Goal: Task Accomplishment & Management: Manage account settings

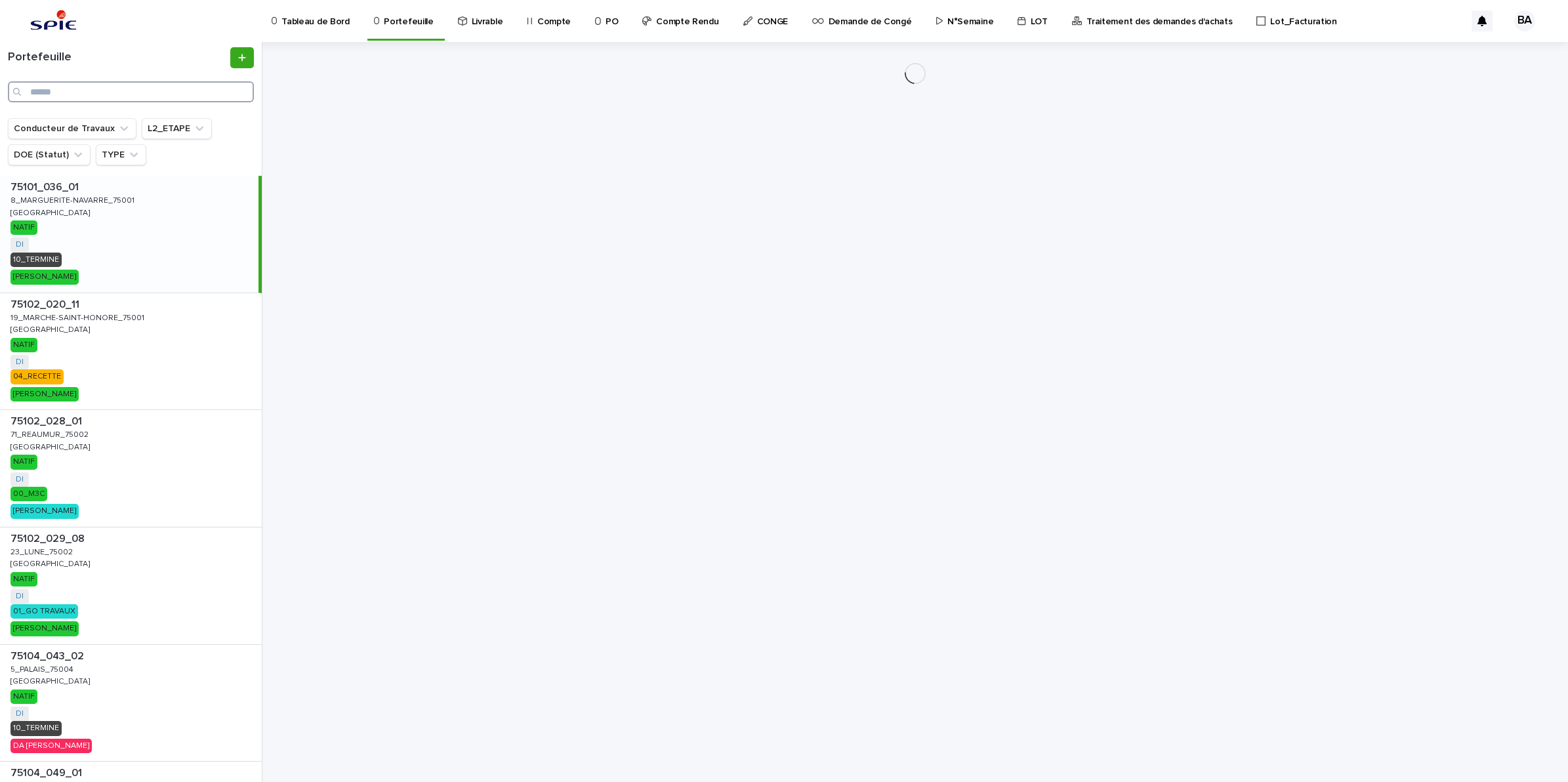
click at [214, 91] on input "Search" at bounding box center [130, 91] width 246 height 21
paste input "**********"
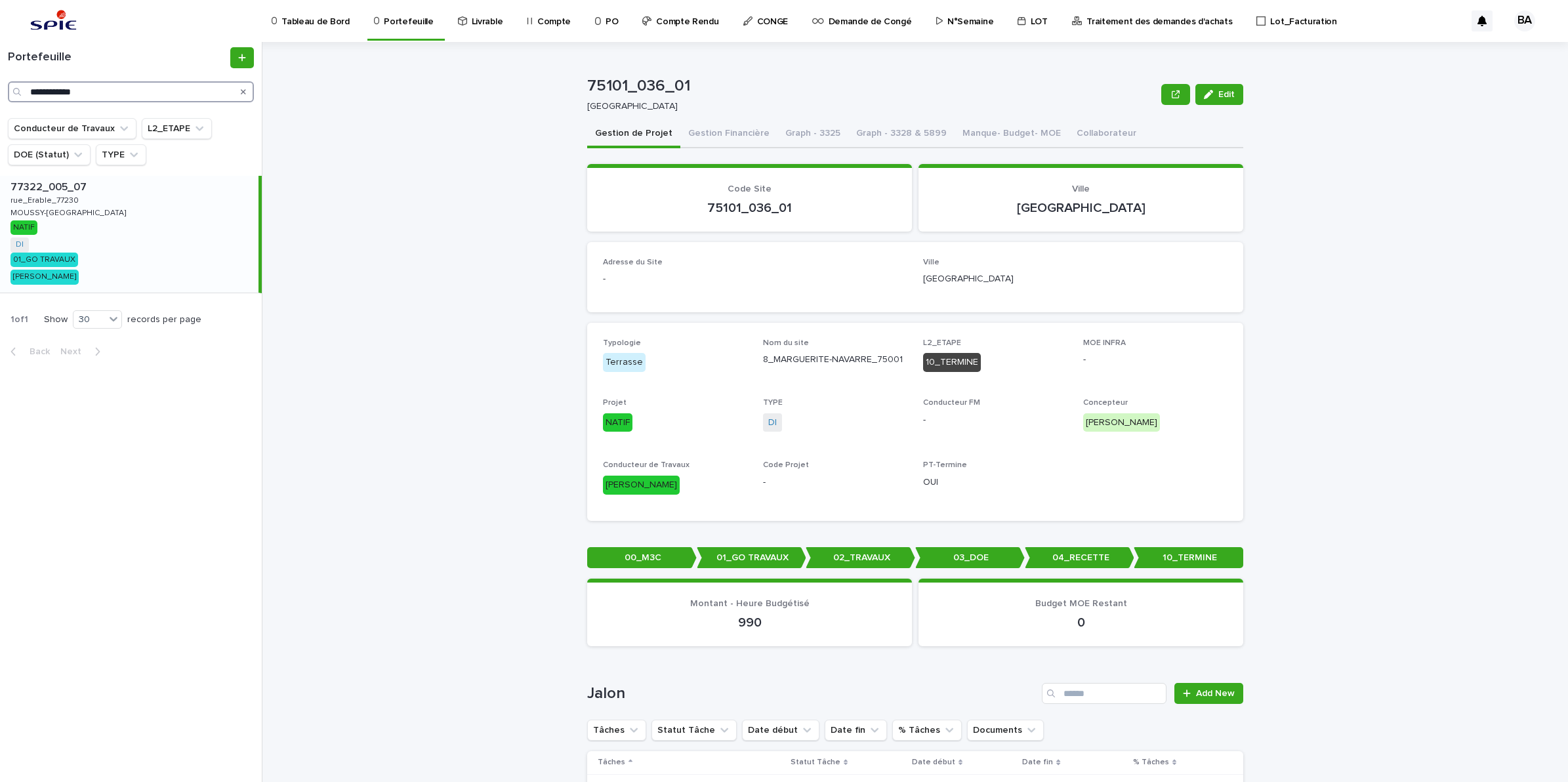
type input "**********"
click at [135, 256] on div "77322_005_07 77322_005_07 [GEOGRAPHIC_DATA]-LE-NEUF NATIF DI + 0 01_GO TRAVAUX …" at bounding box center [129, 234] width 258 height 117
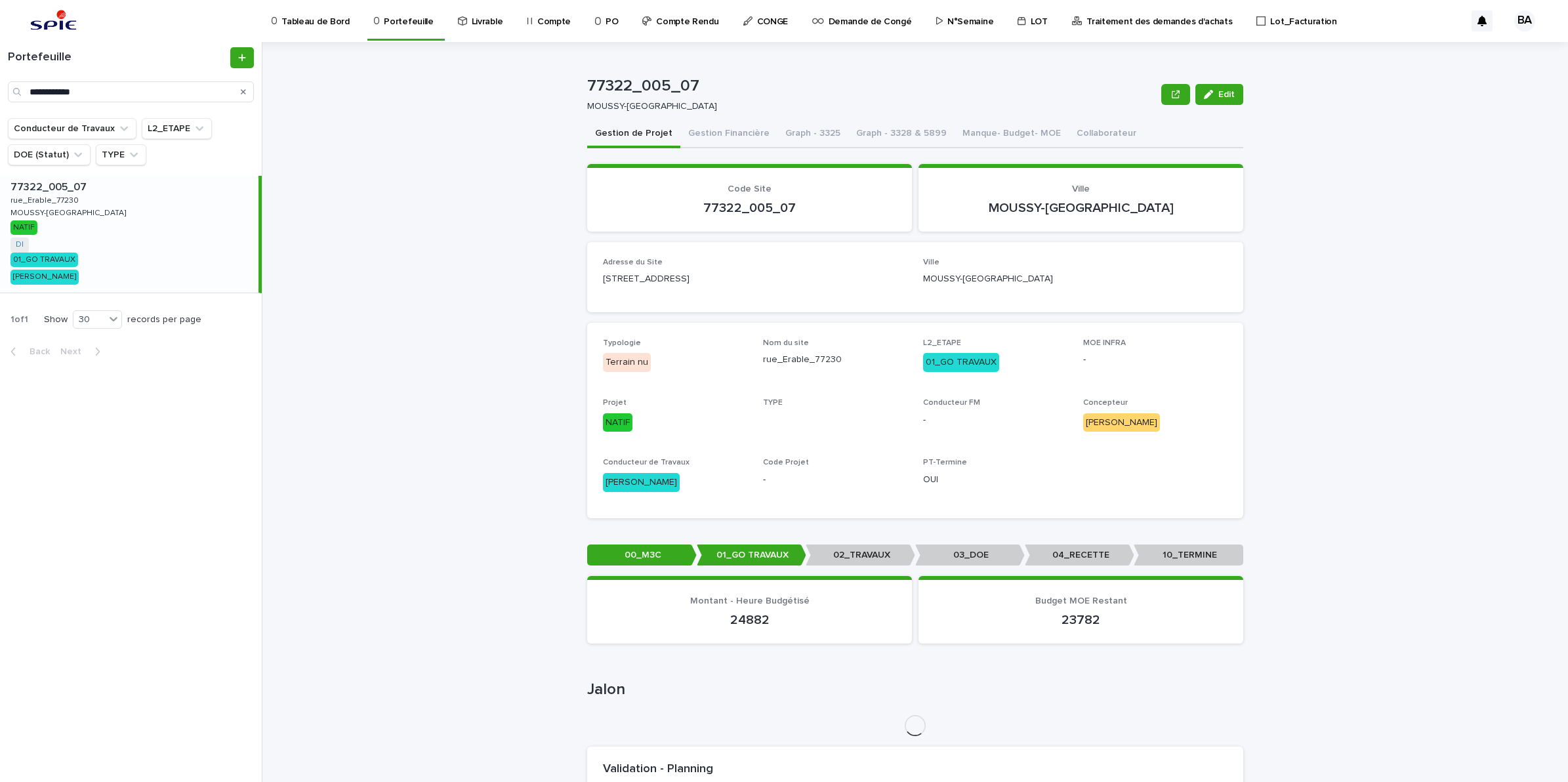
click at [715, 129] on button "Gestion Financière" at bounding box center [728, 135] width 97 height 28
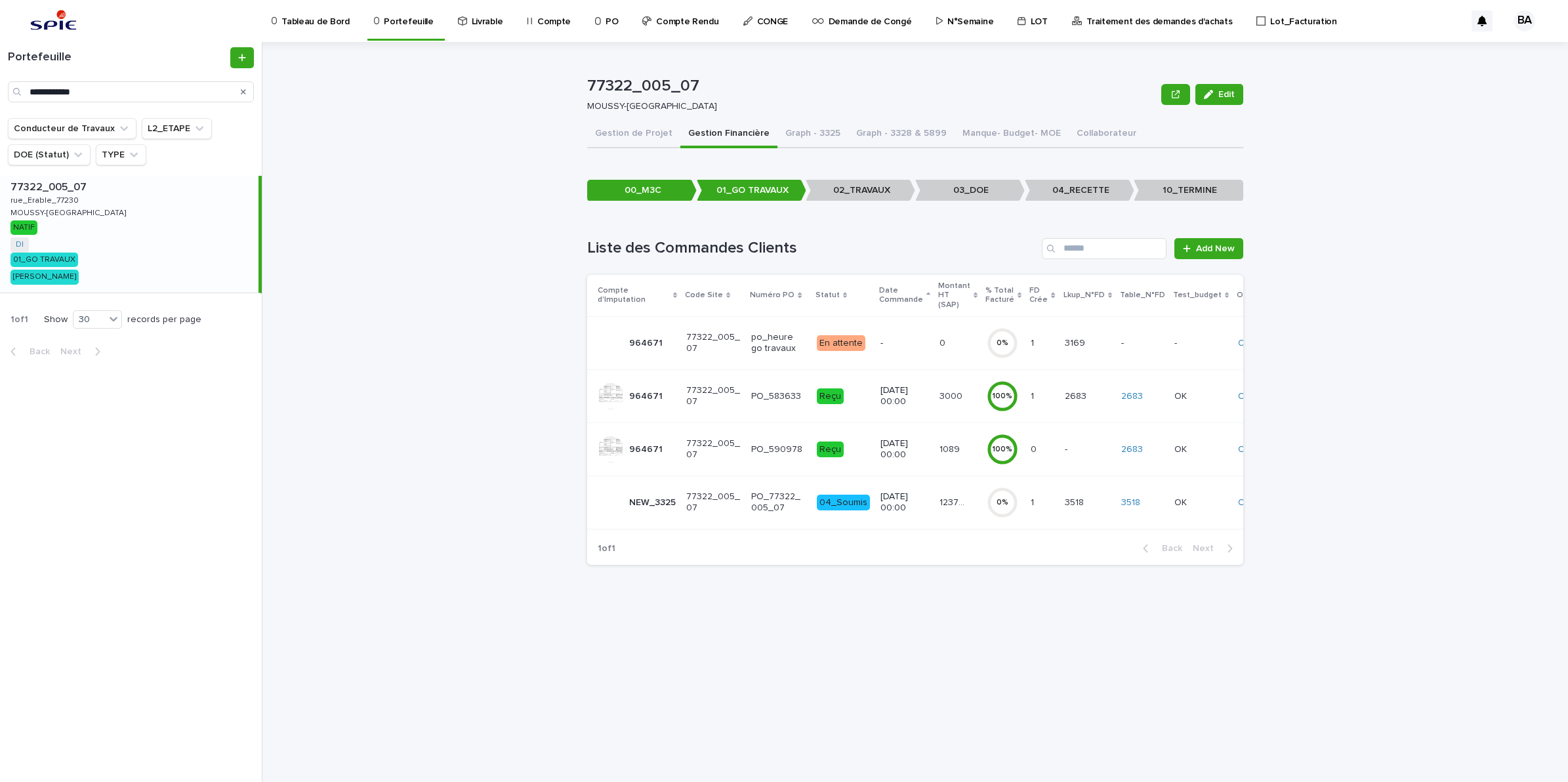
click at [936, 515] on td "123760.56 123760.56" at bounding box center [958, 502] width 47 height 53
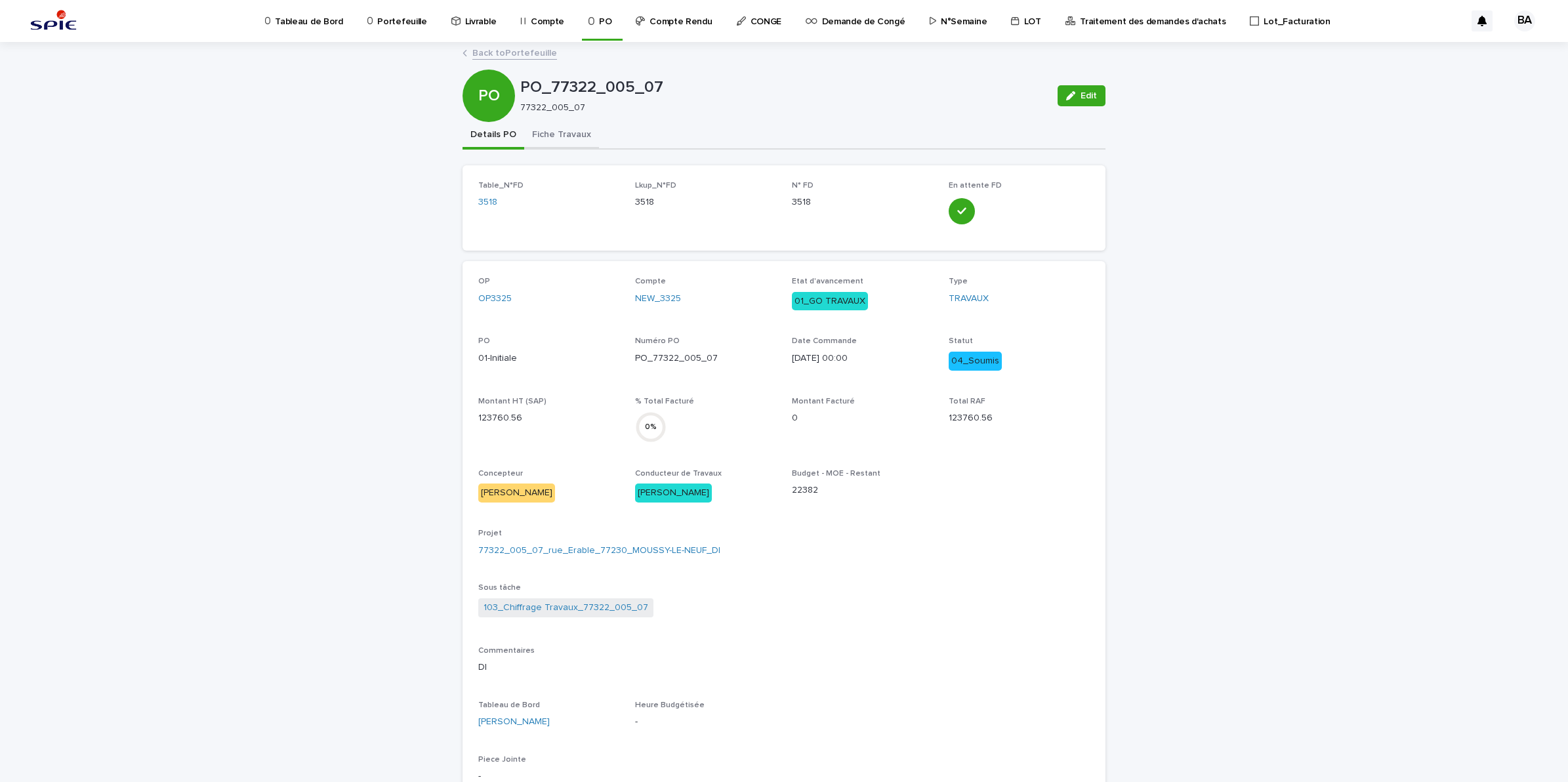
click at [556, 132] on button "Fiche Travaux" at bounding box center [561, 135] width 75 height 28
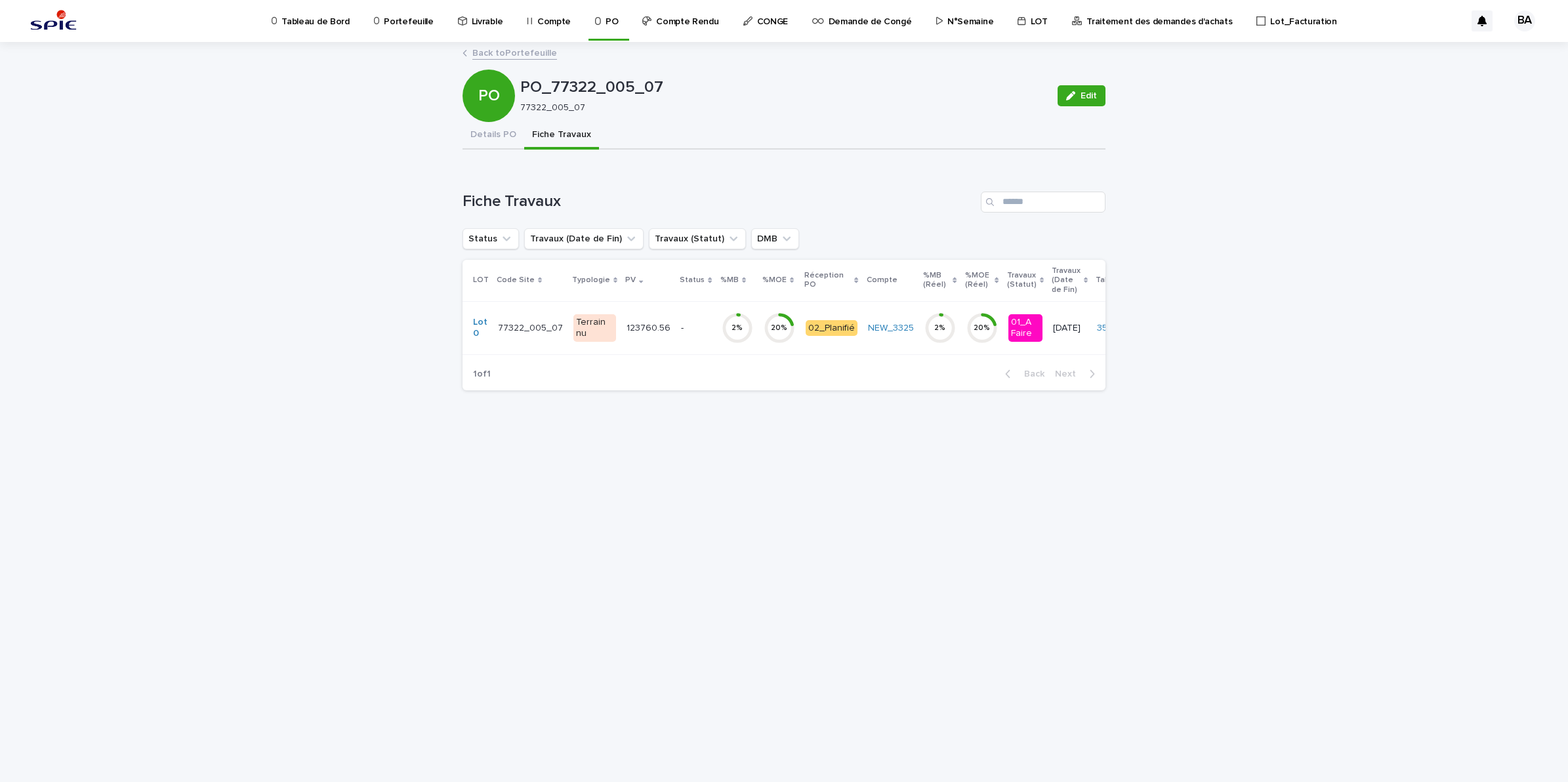
click at [759, 348] on td "20 %" at bounding box center [780, 328] width 42 height 53
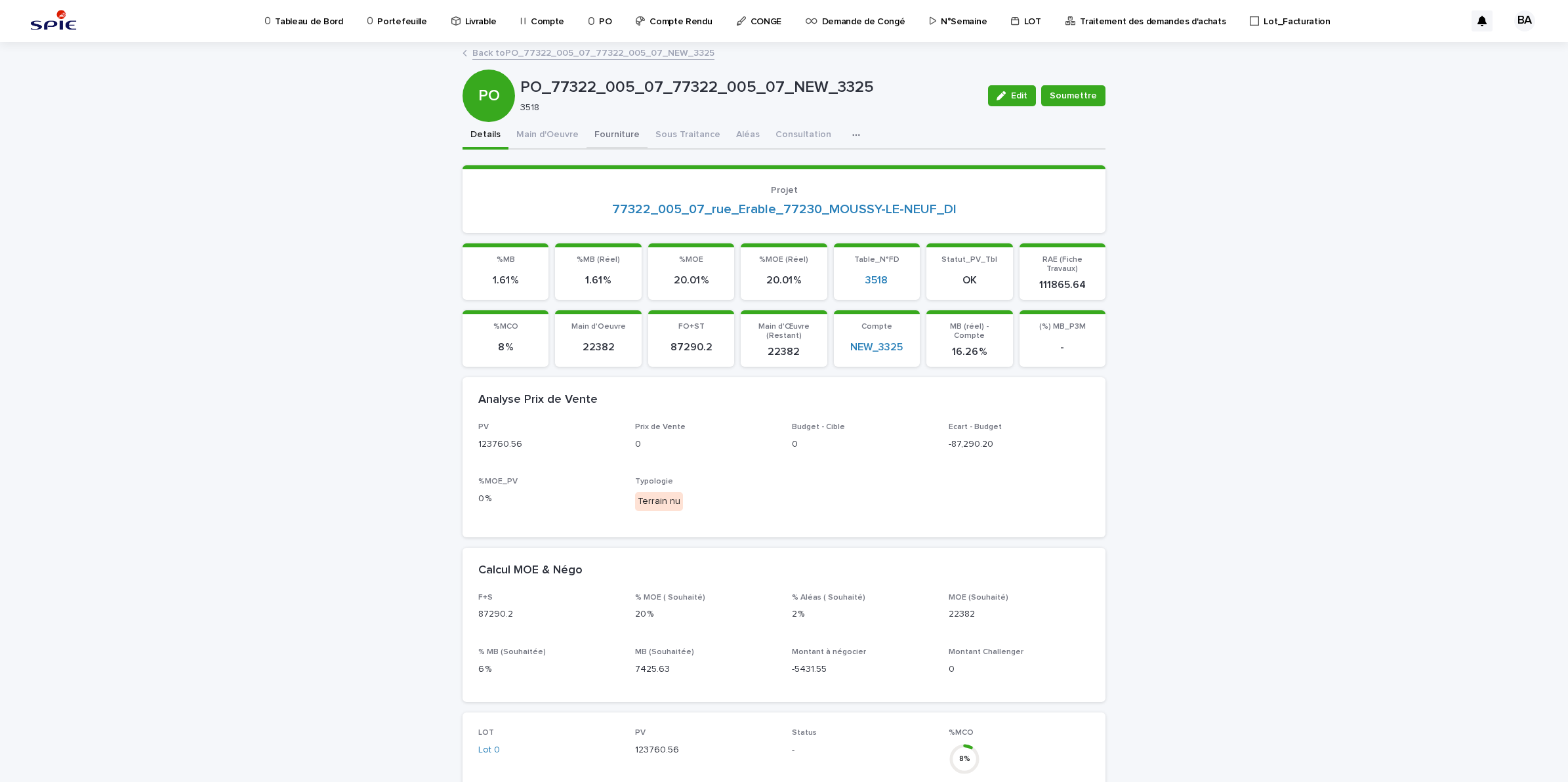
click at [631, 129] on button "Fourniture" at bounding box center [617, 135] width 61 height 28
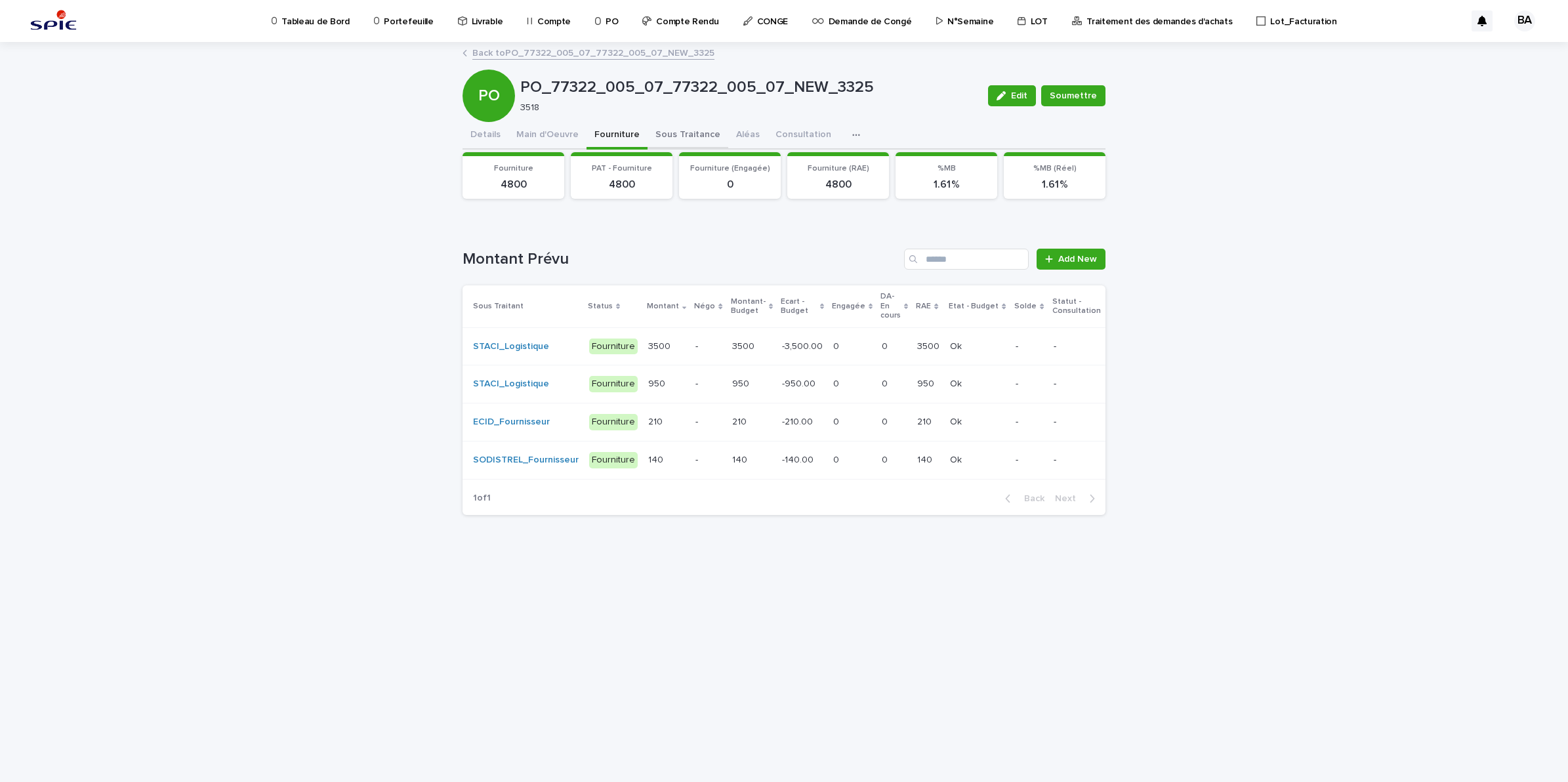
click at [684, 129] on button "Sous Traitance" at bounding box center [687, 135] width 80 height 28
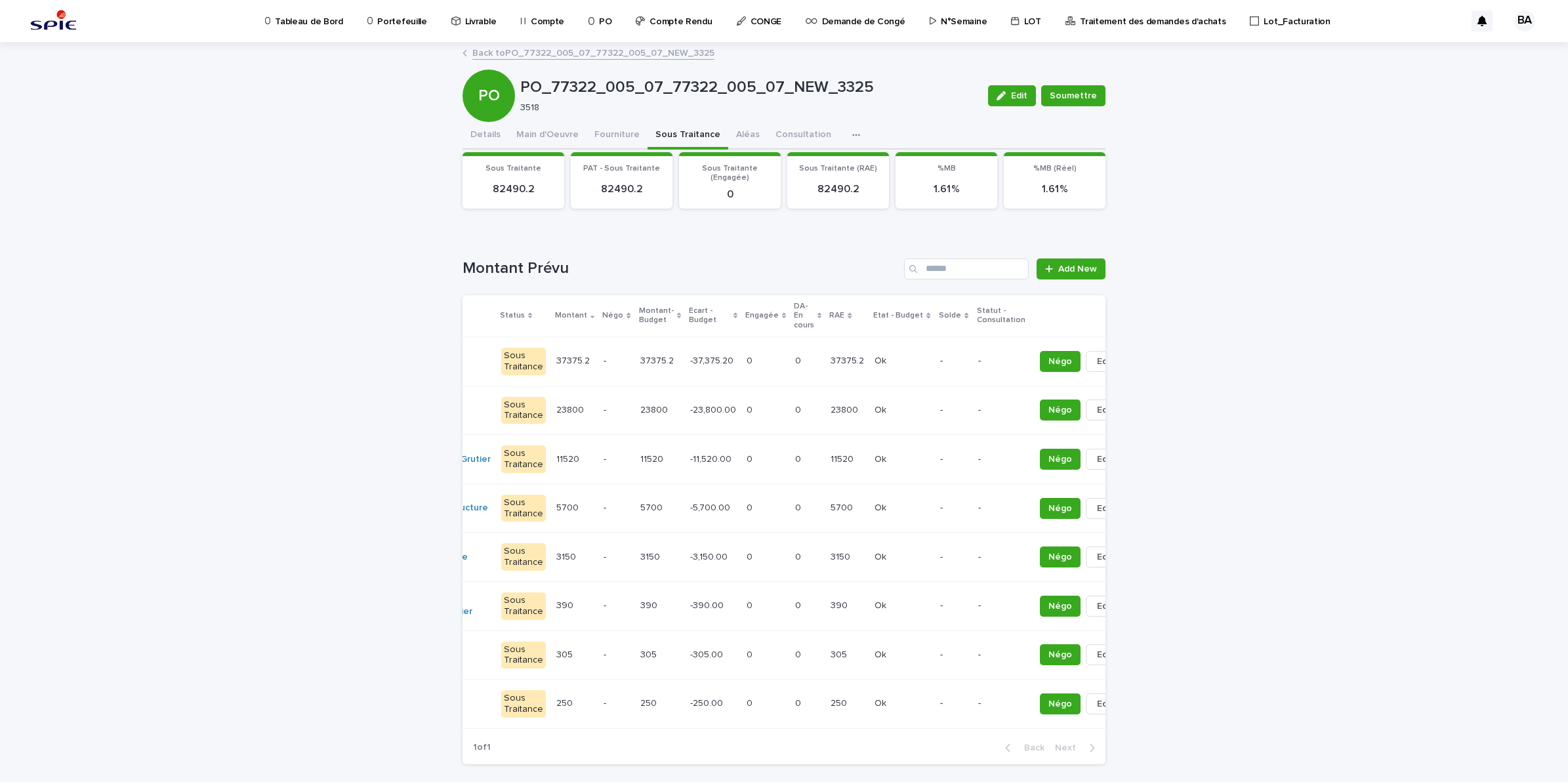
scroll to position [0, 128]
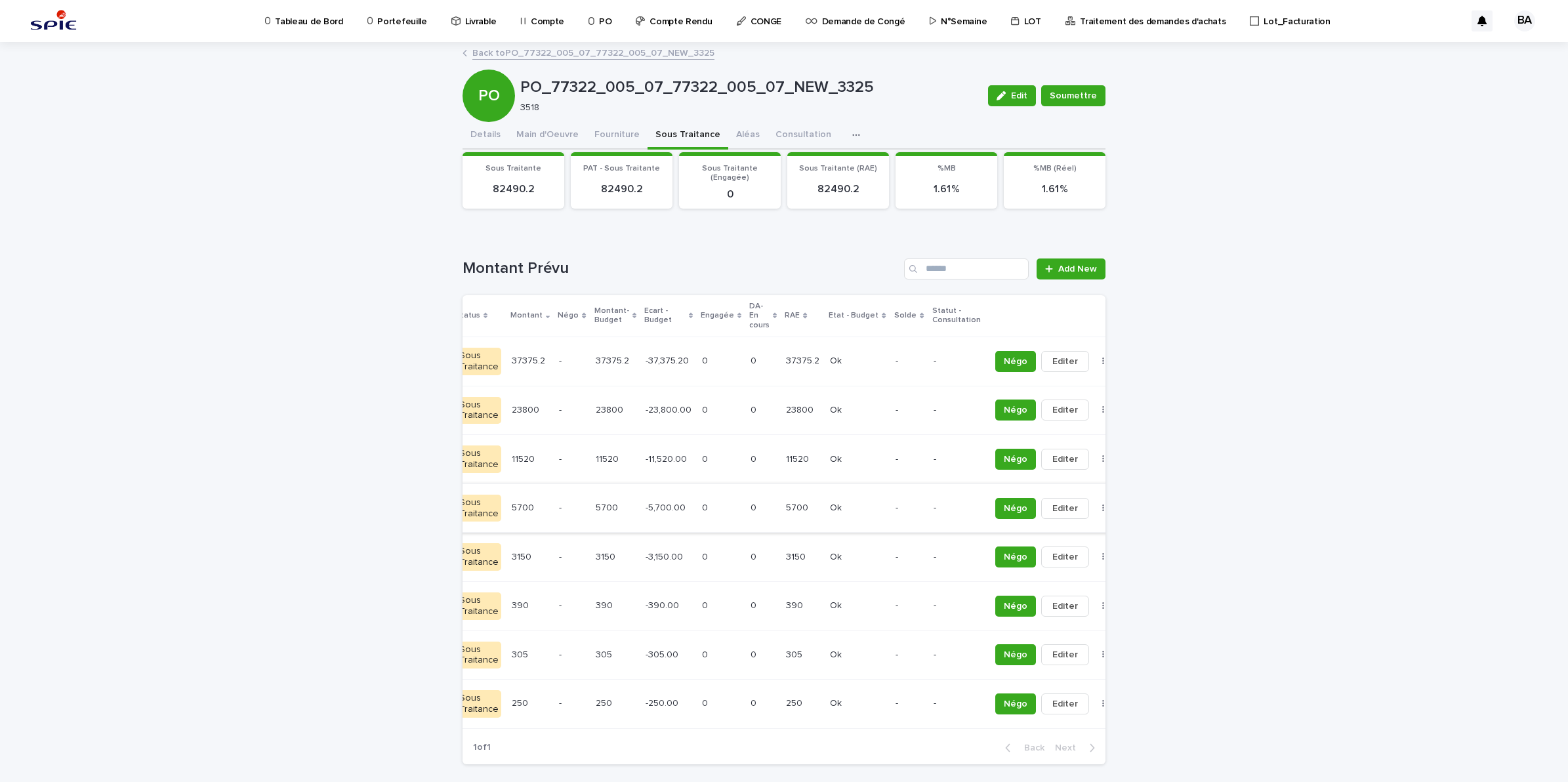
click at [1102, 509] on icon "button" at bounding box center [1103, 508] width 2 height 8
click at [934, 497] on div "-" at bounding box center [957, 508] width 46 height 22
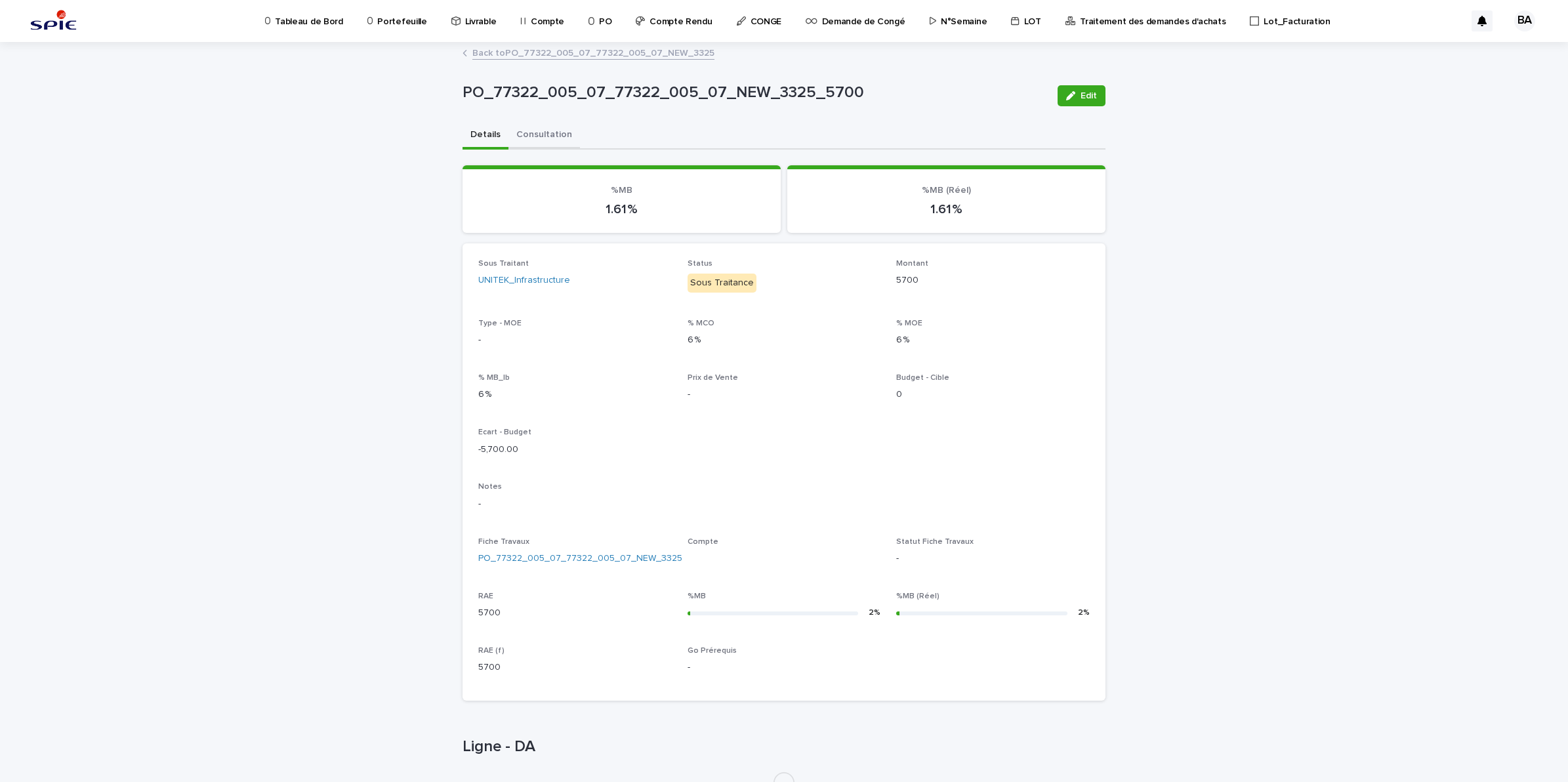
click at [563, 140] on button "Consultation" at bounding box center [544, 135] width 71 height 28
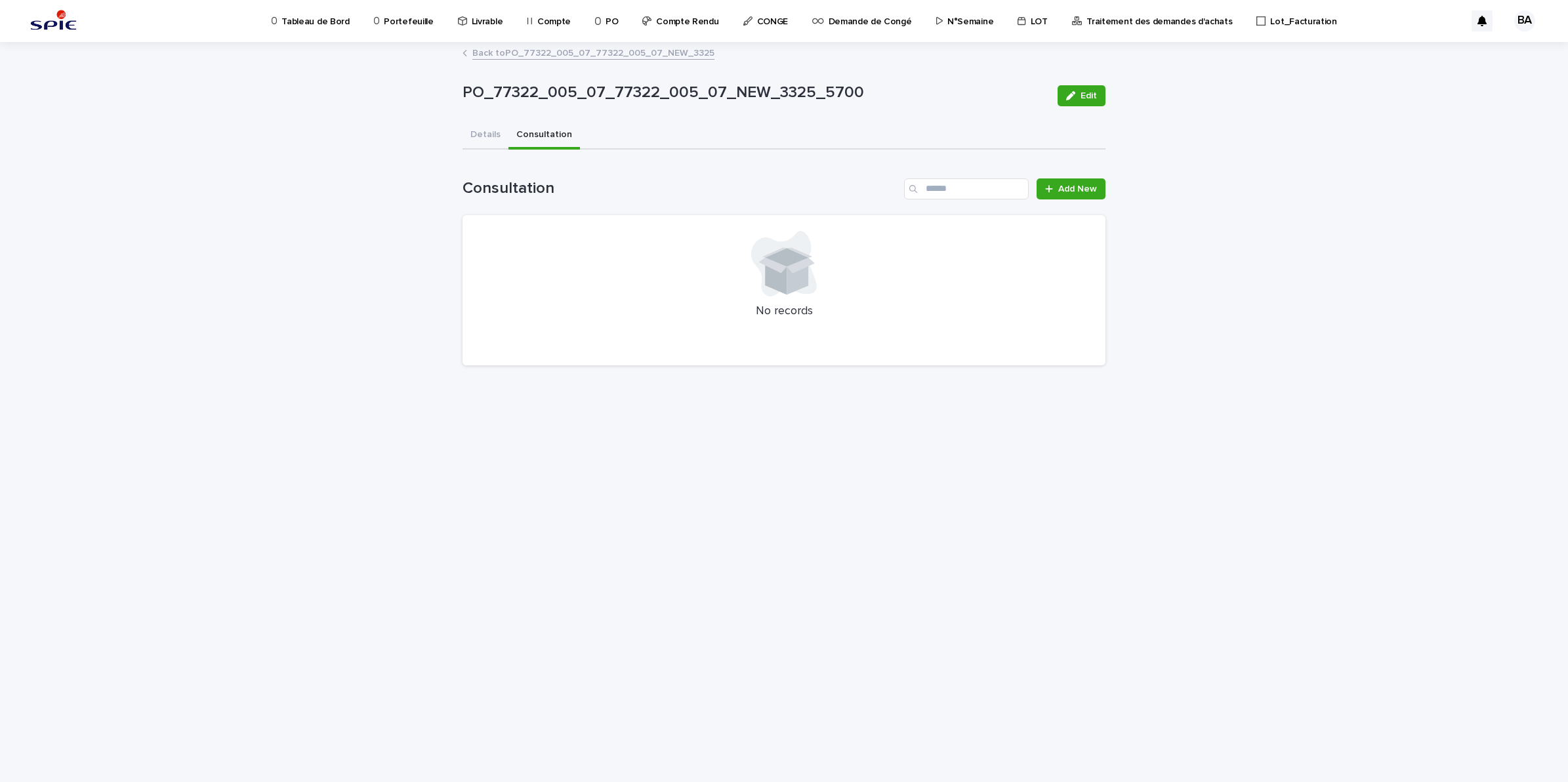
click at [497, 54] on link "Back to PO_77322_005_07_77322_005_07_NEW_3325" at bounding box center [594, 52] width 242 height 15
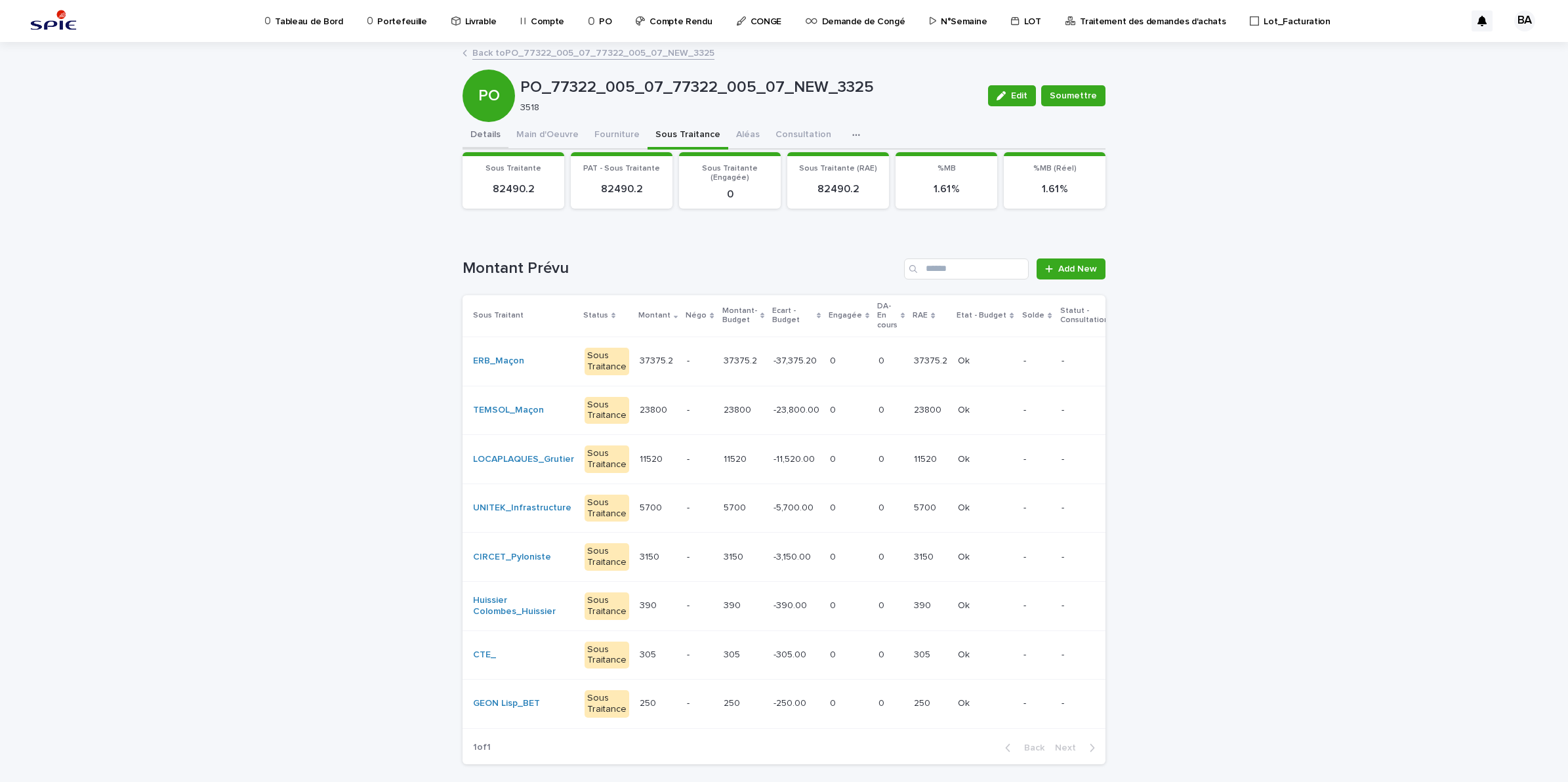
click at [479, 131] on button "Details" at bounding box center [485, 135] width 46 height 28
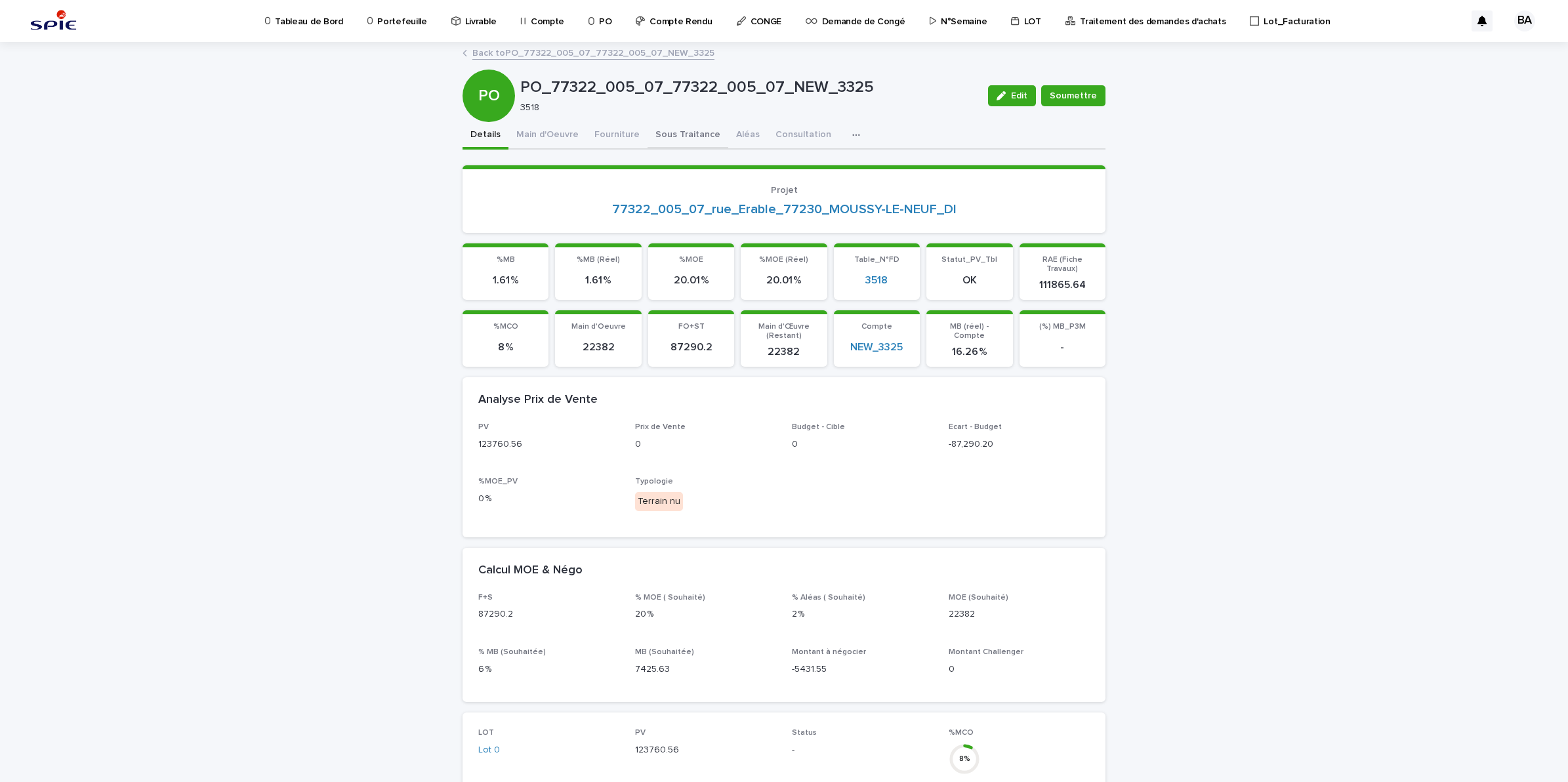
click at [672, 127] on button "Sous Traitance" at bounding box center [687, 135] width 80 height 28
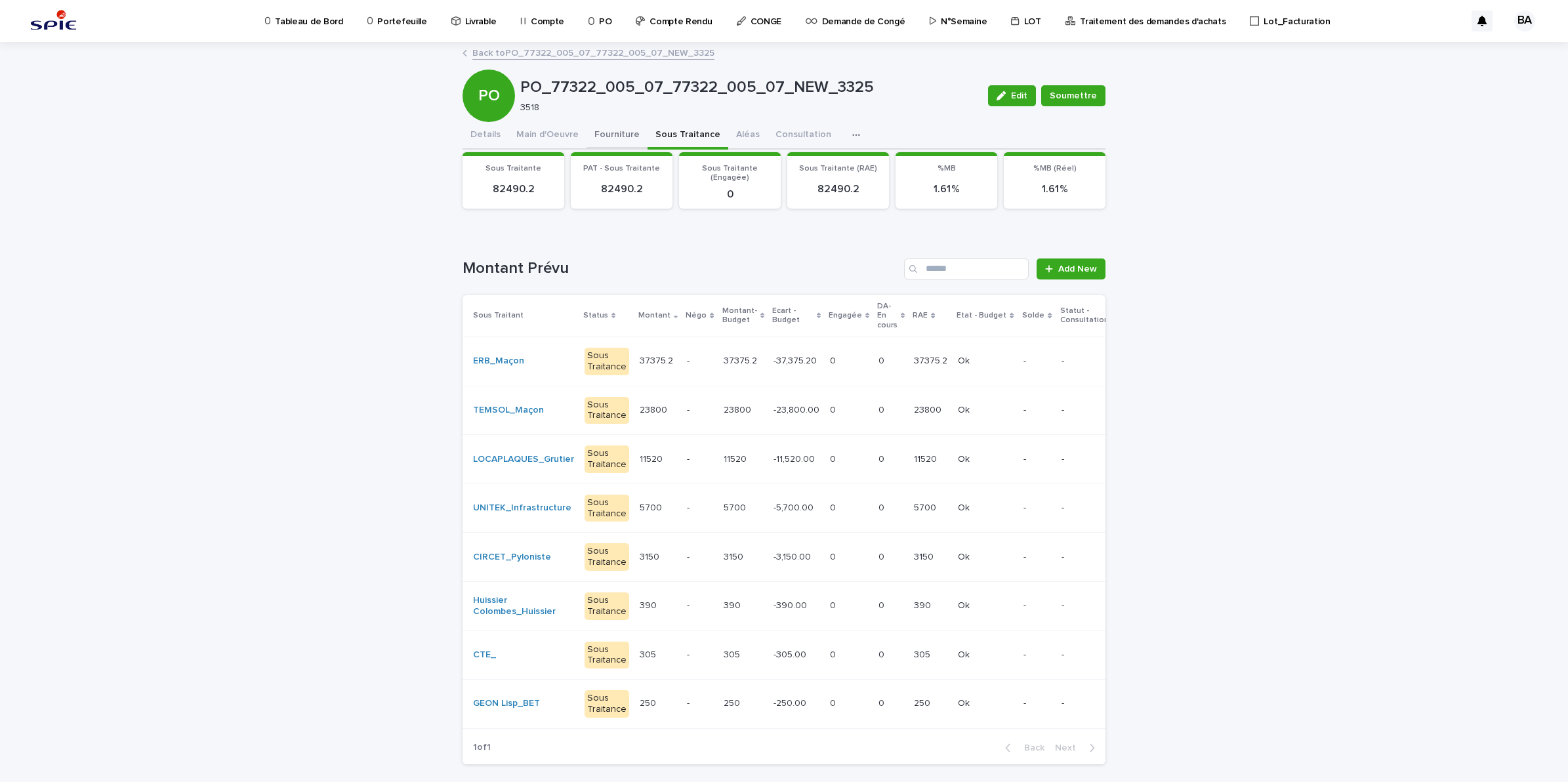
click at [618, 141] on button "Fourniture" at bounding box center [617, 135] width 61 height 28
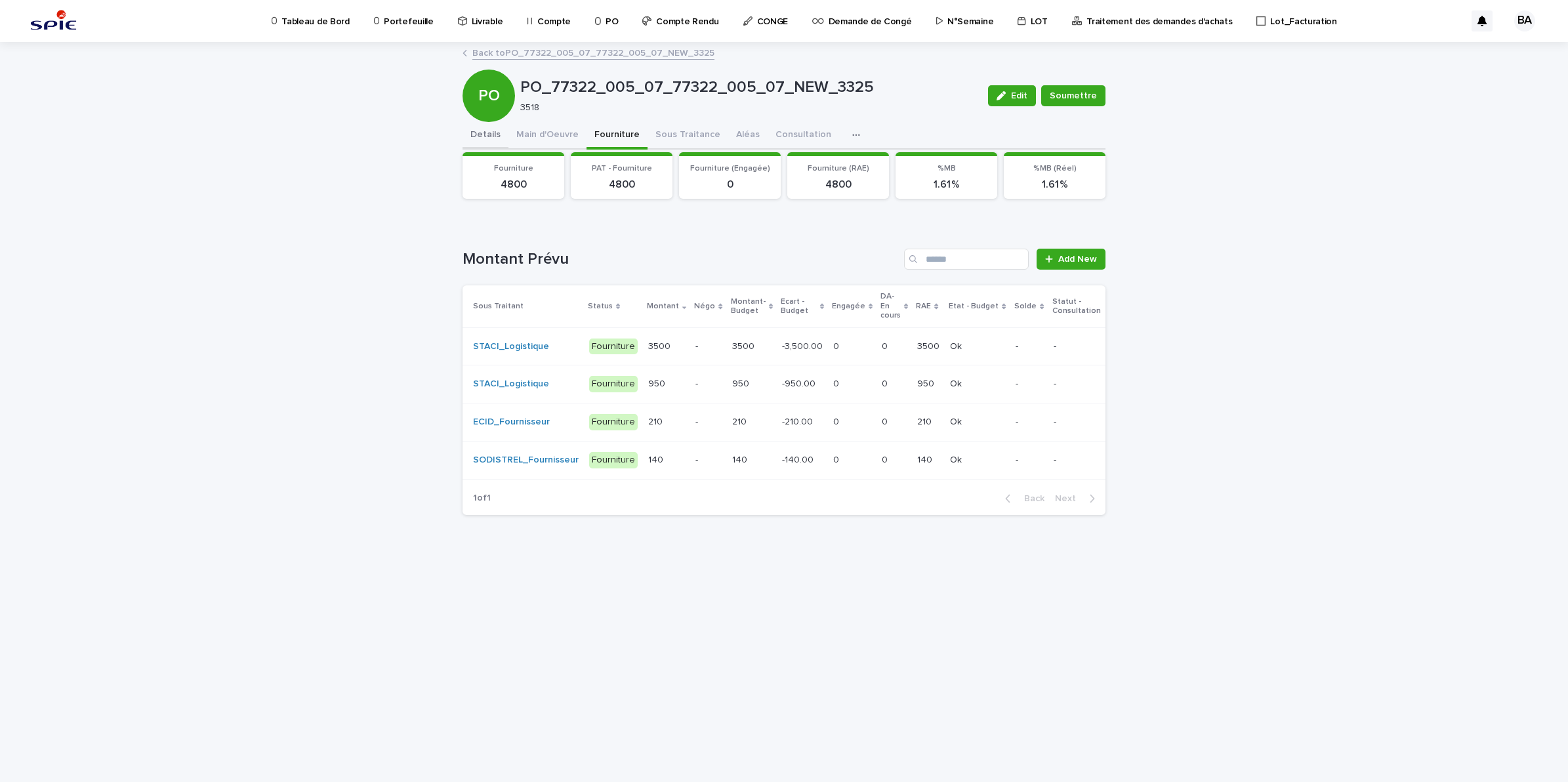
click at [491, 138] on button "Details" at bounding box center [485, 135] width 46 height 28
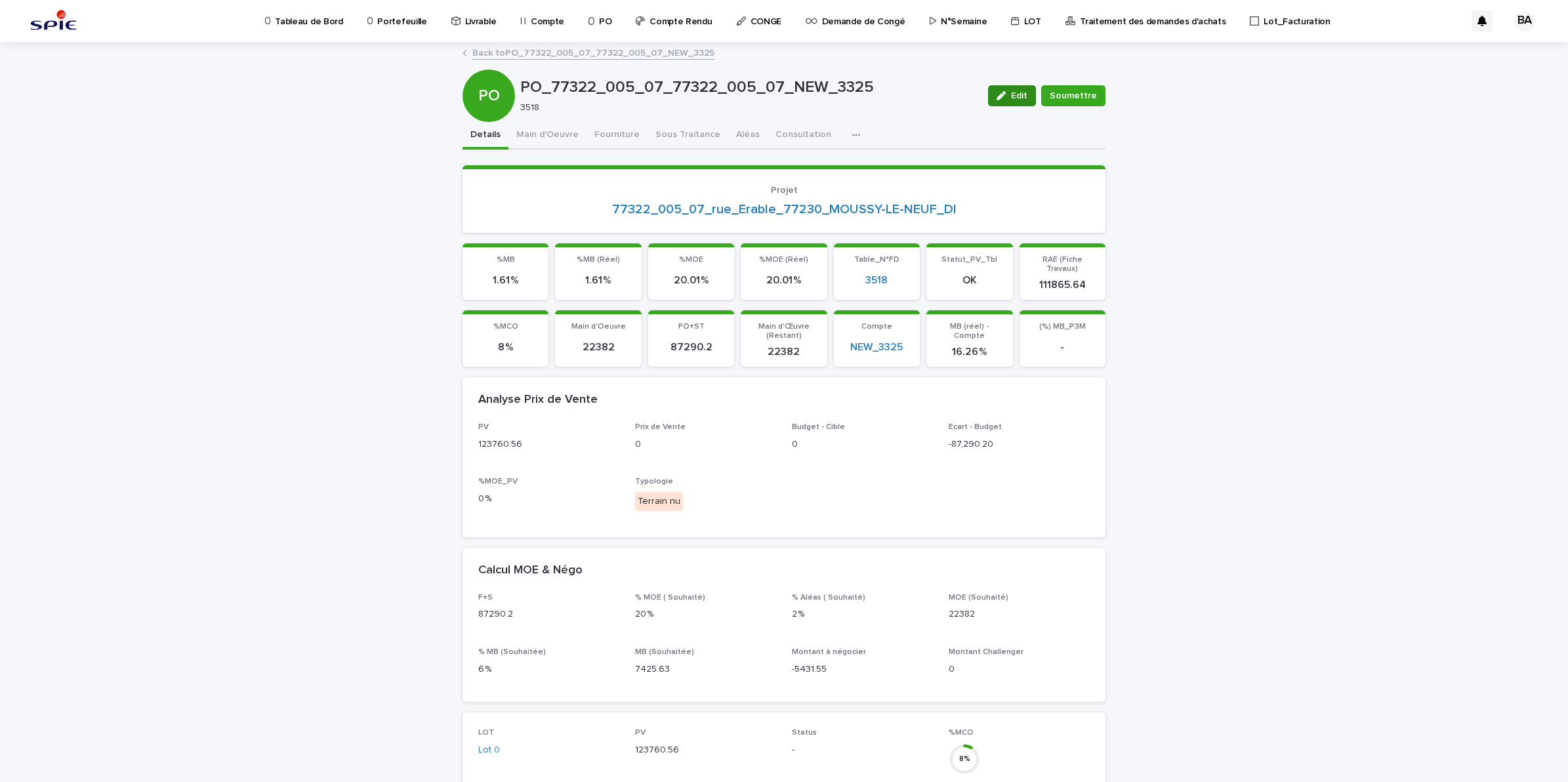
click at [1001, 96] on icon "button" at bounding box center [1001, 96] width 9 height 9
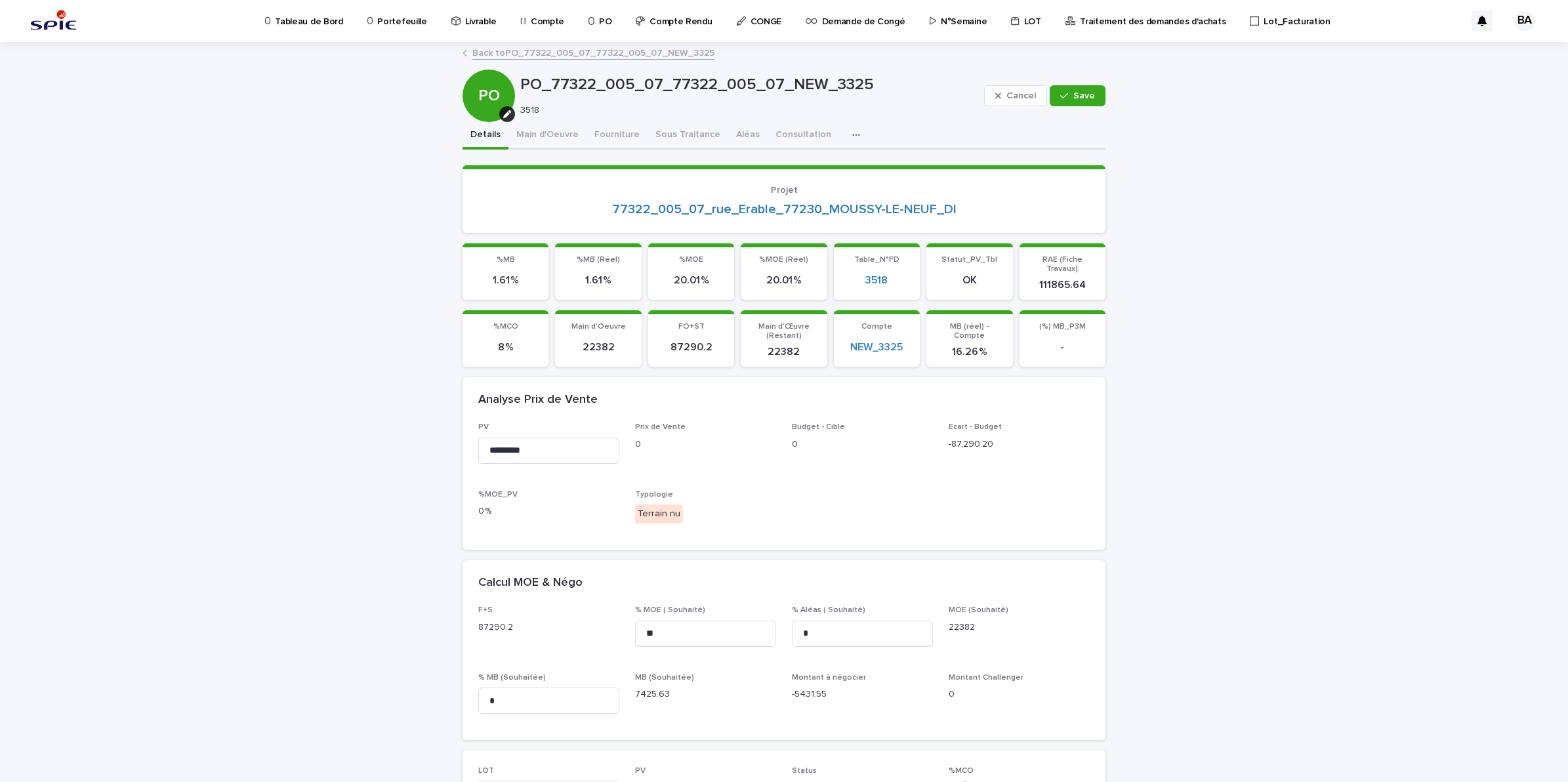
click at [500, 49] on link "Back to PO_77322_005_07_77322_005_07_NEW_3325" at bounding box center [594, 52] width 242 height 15
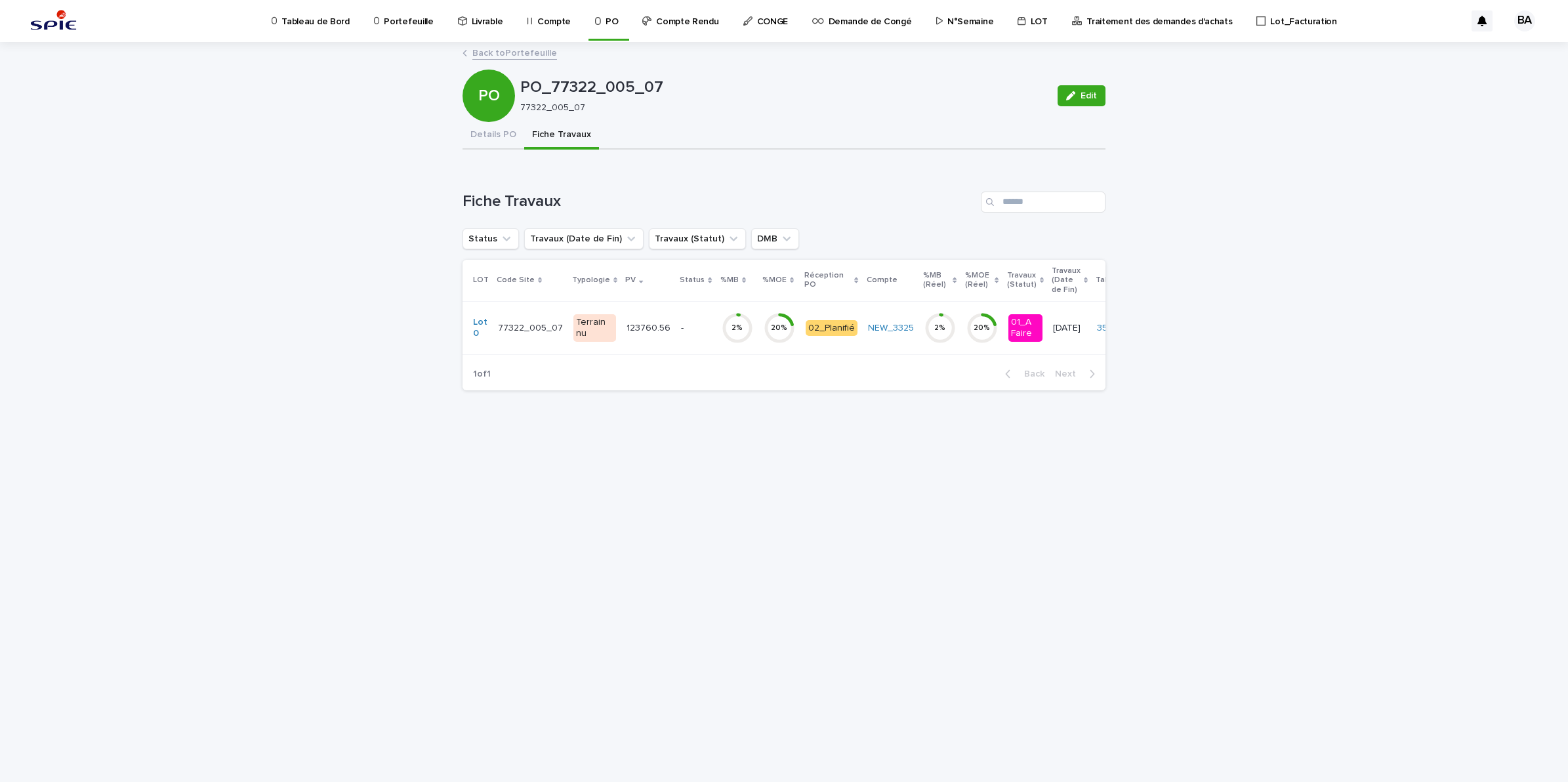
click at [529, 345] on td "77322_005_07 77322_005_07" at bounding box center [530, 328] width 75 height 53
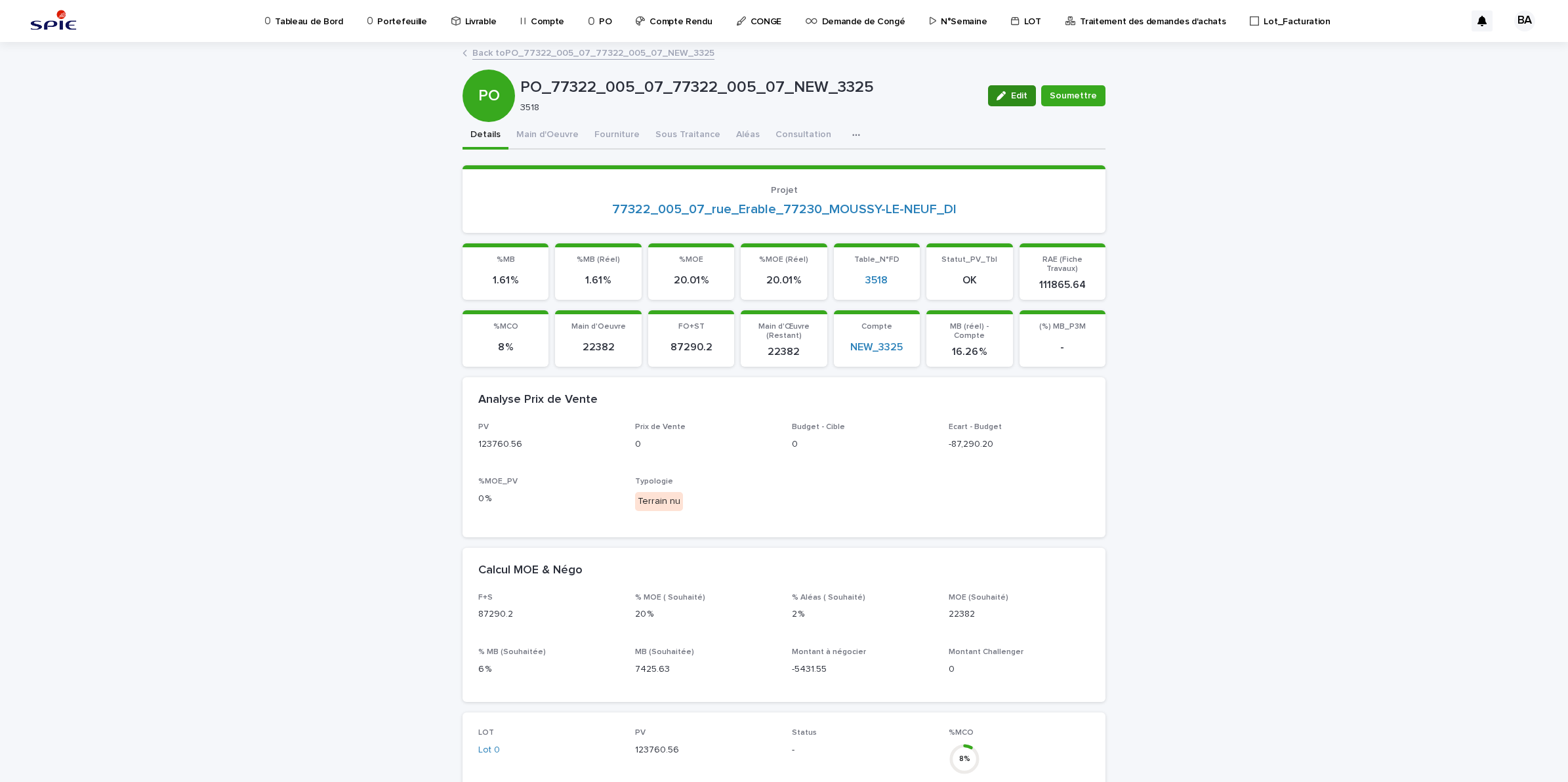
click at [997, 91] on icon "button" at bounding box center [1001, 96] width 9 height 9
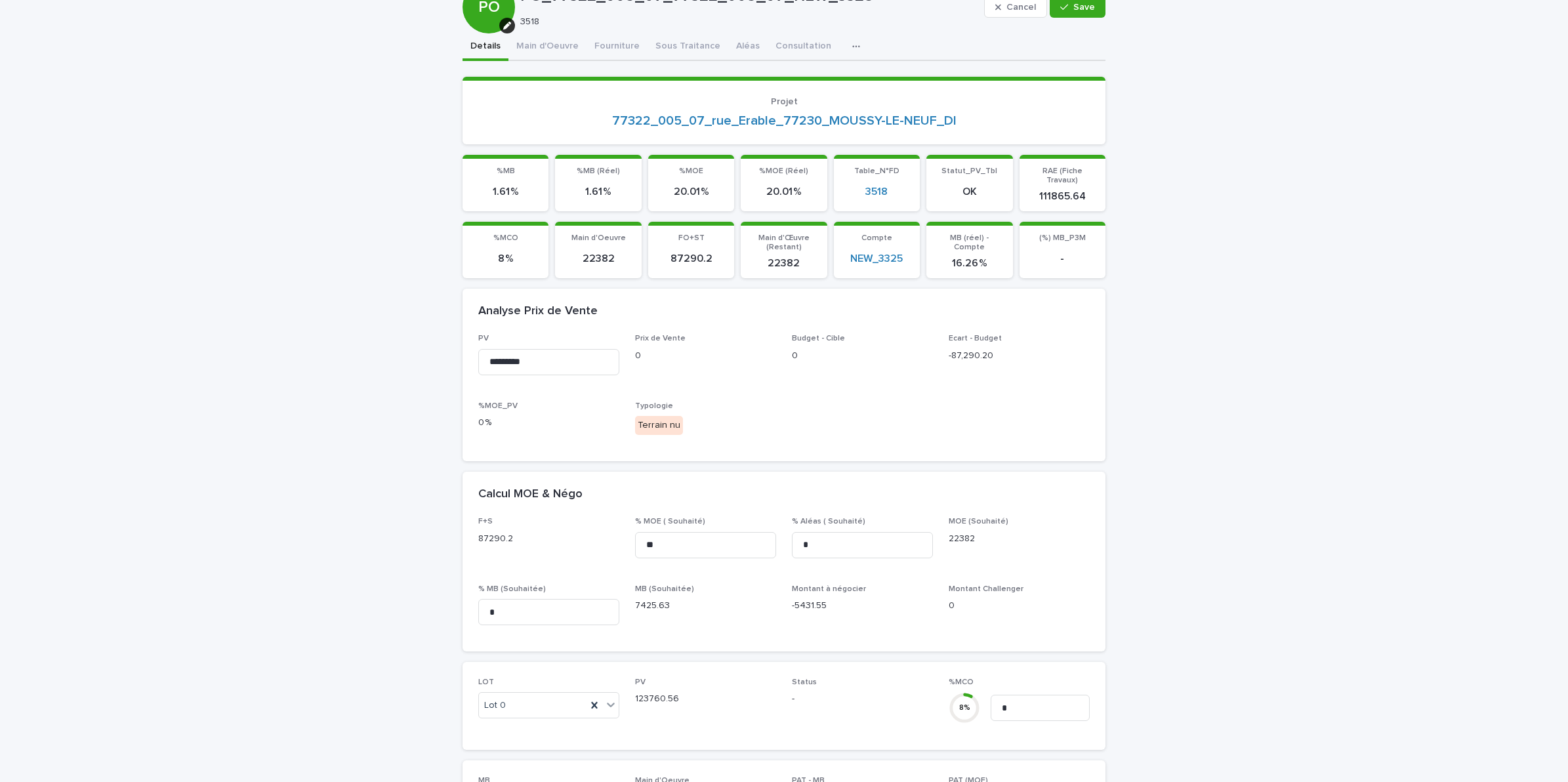
scroll to position [164, 0]
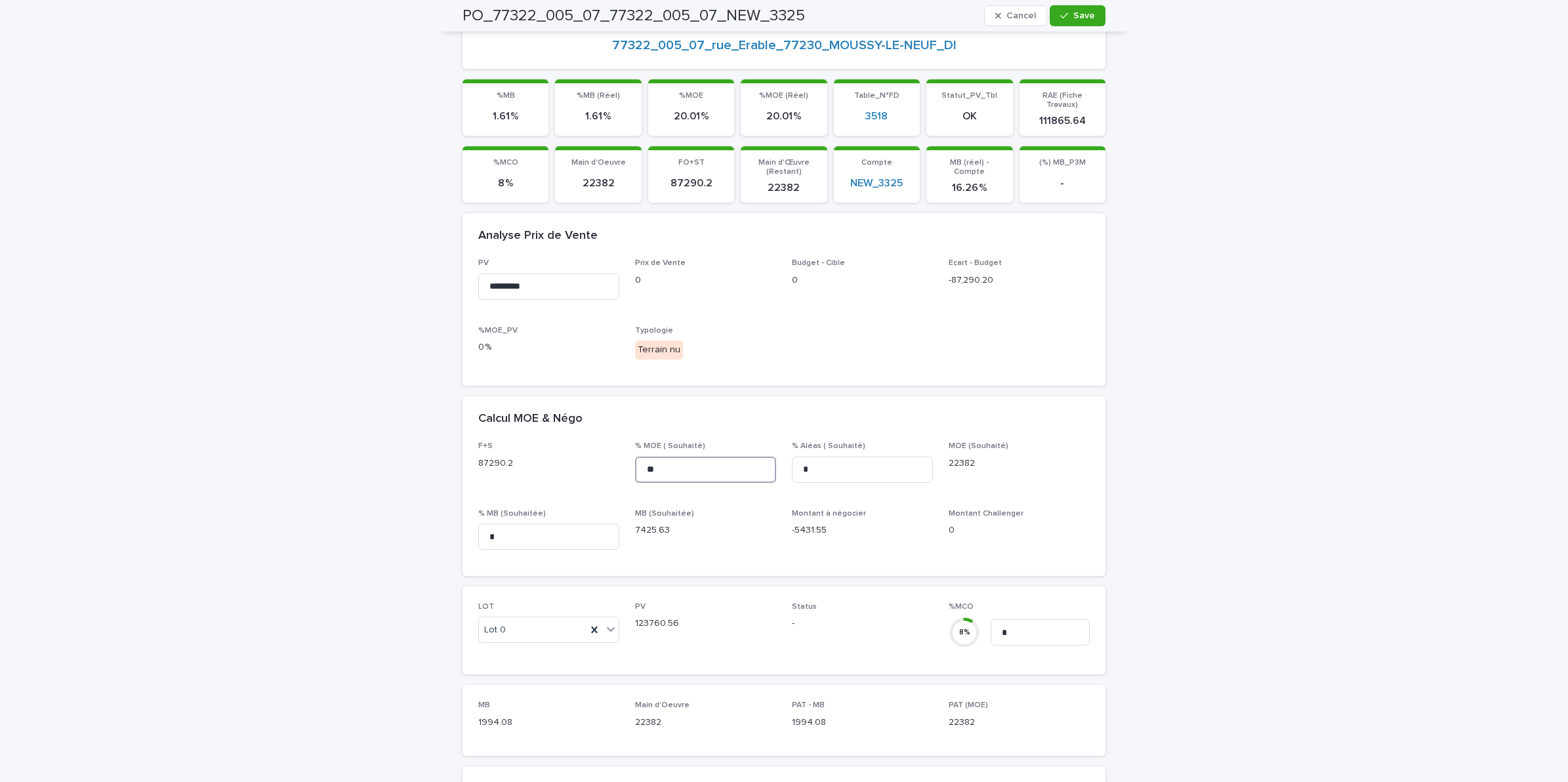
drag, startPoint x: 677, startPoint y: 456, endPoint x: 613, endPoint y: 448, distance: 64.5
click at [613, 448] on div "F+S 87290.2 % MOE ( Souhaité) ** % Aléas ( Souhaité) * MOE (Souhaité) 22382 % M…" at bounding box center [784, 500] width 611 height 118
type input "**"
click at [1074, 17] on span "Save" at bounding box center [1085, 15] width 22 height 9
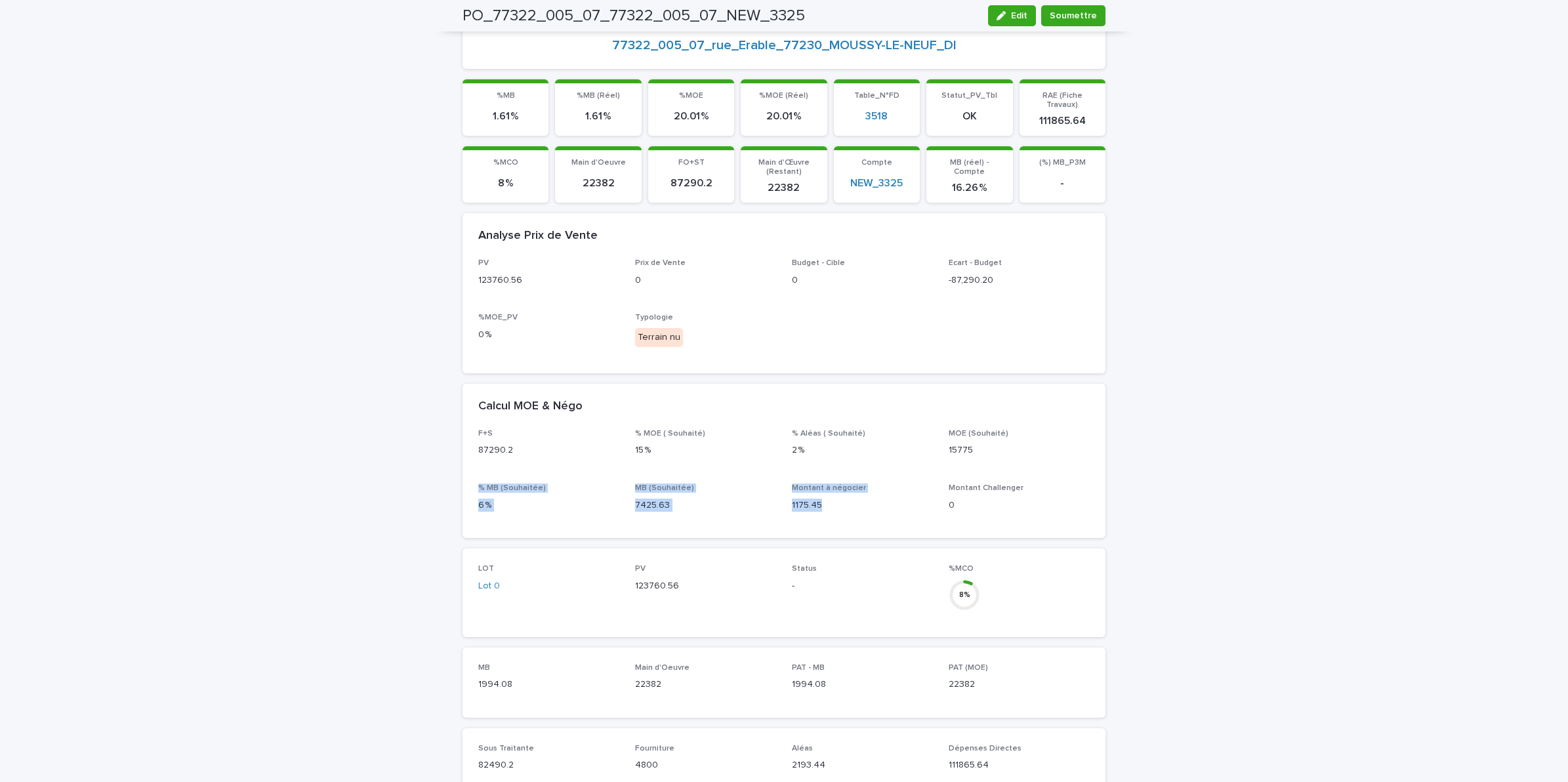
drag, startPoint x: 976, startPoint y: 441, endPoint x: 936, endPoint y: 481, distance: 56.6
click at [936, 481] on div "F+S 87290.2 % MOE ( Souhaité) 15 % % Aléas ( Souhaité) 2 % MOE (Souhaité) 15775…" at bounding box center [784, 476] width 611 height 93
click at [984, 443] on p "15775" at bounding box center [1019, 450] width 141 height 14
click at [964, 443] on p "15775" at bounding box center [1019, 450] width 141 height 14
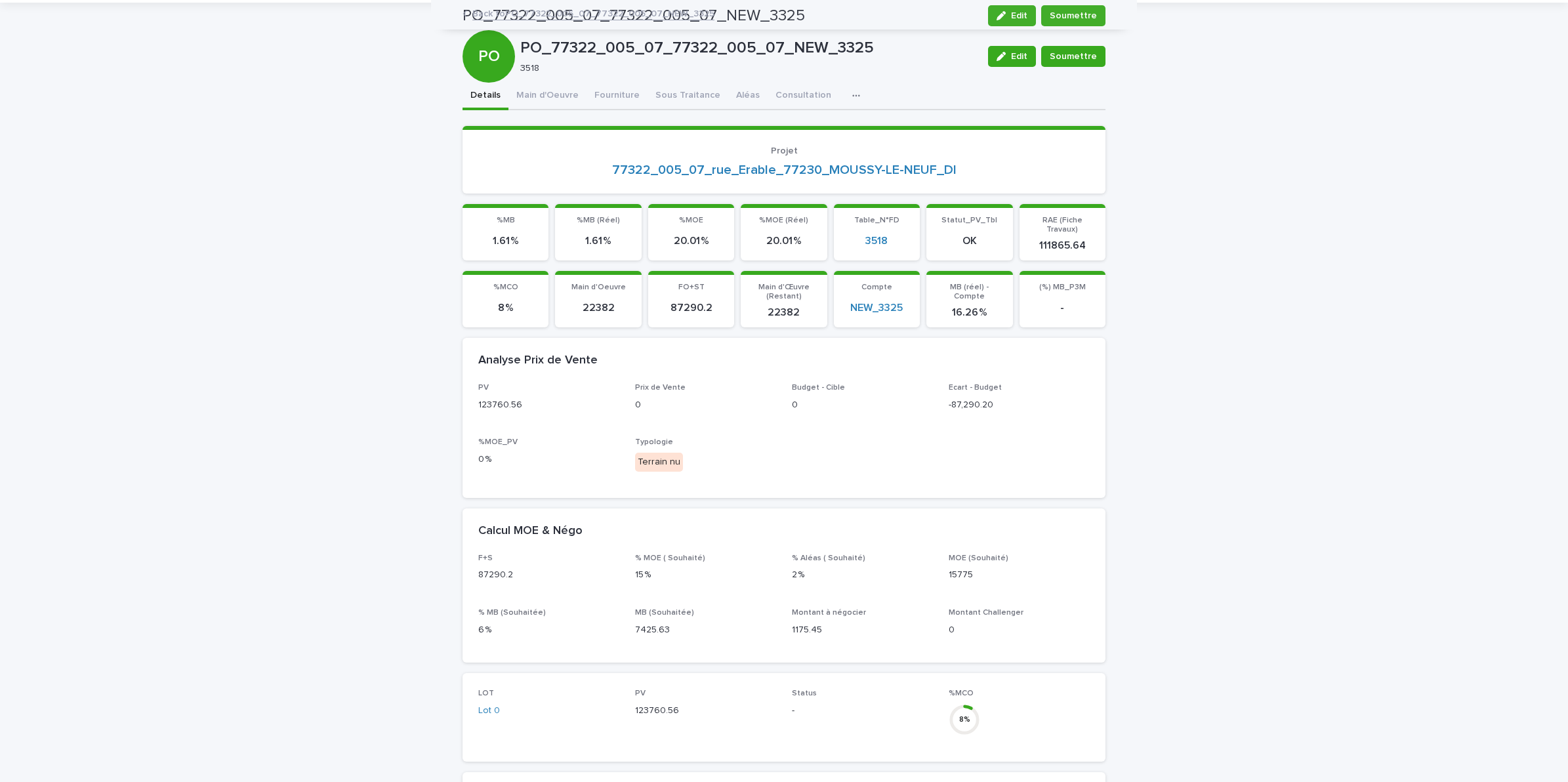
scroll to position [0, 0]
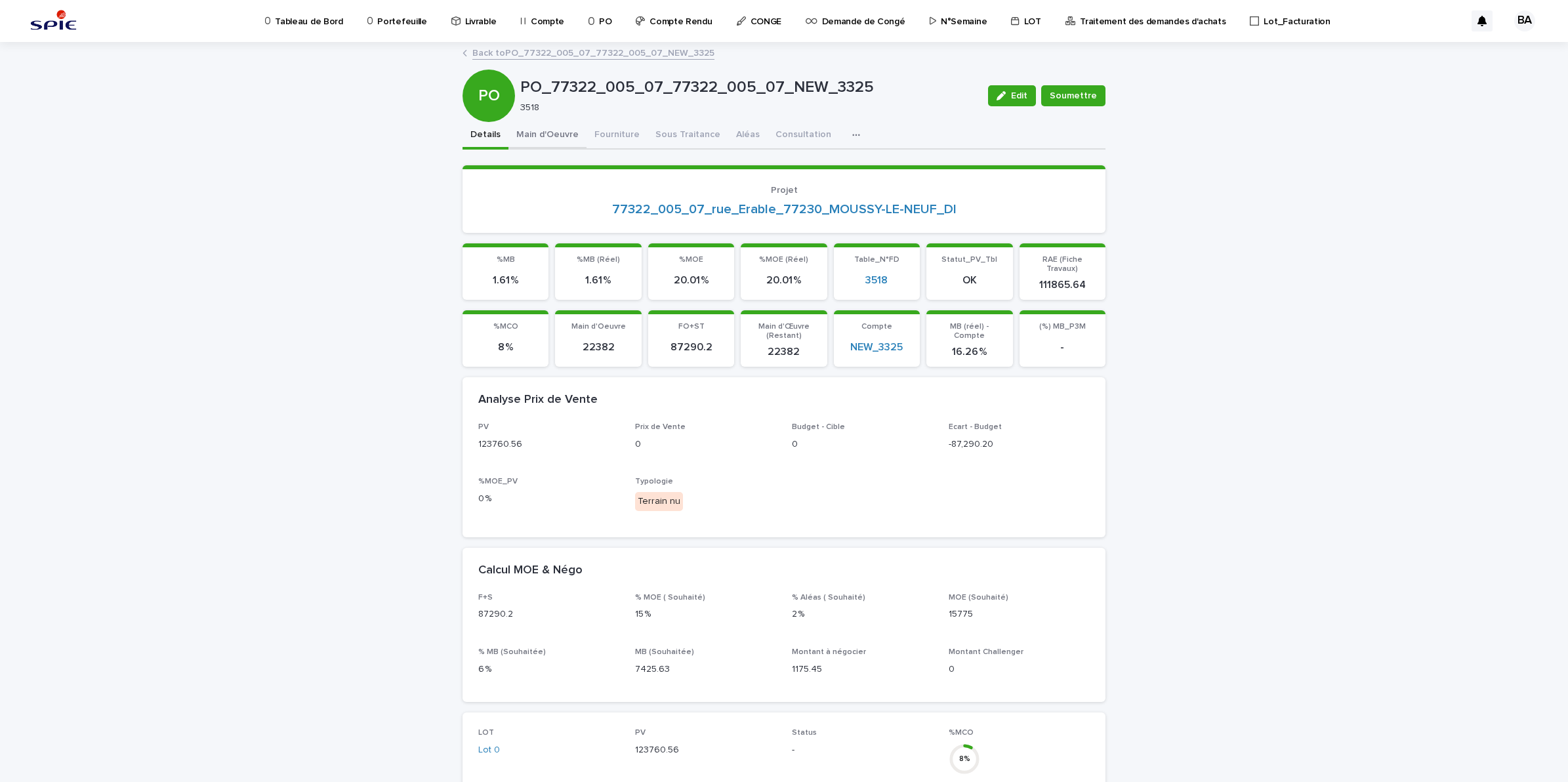
drag, startPoint x: 523, startPoint y: 133, endPoint x: 810, endPoint y: 103, distance: 288.6
click at [523, 133] on button "Main d'Oeuvre" at bounding box center [547, 135] width 78 height 28
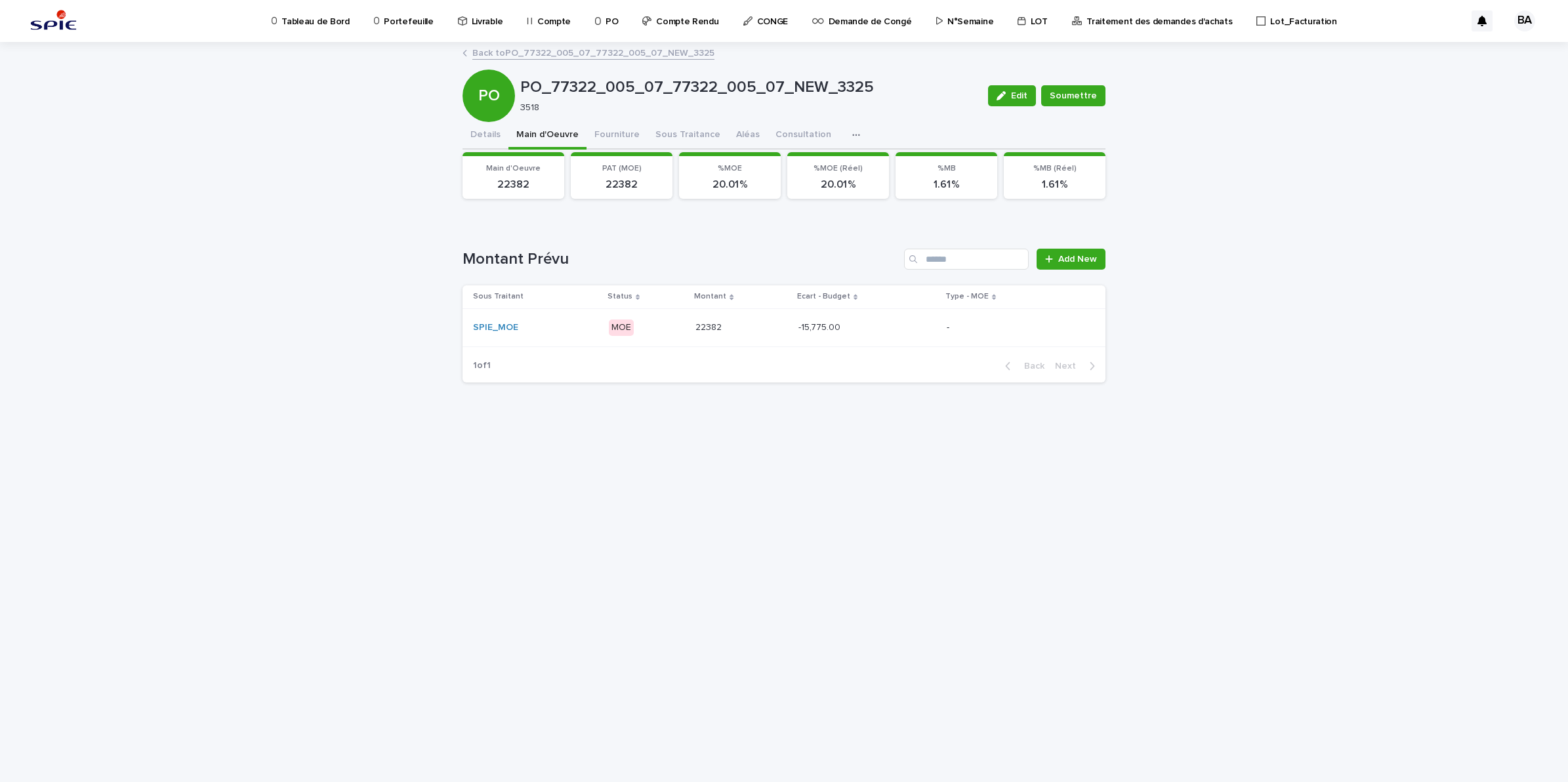
click at [873, 325] on p at bounding box center [856, 327] width 115 height 11
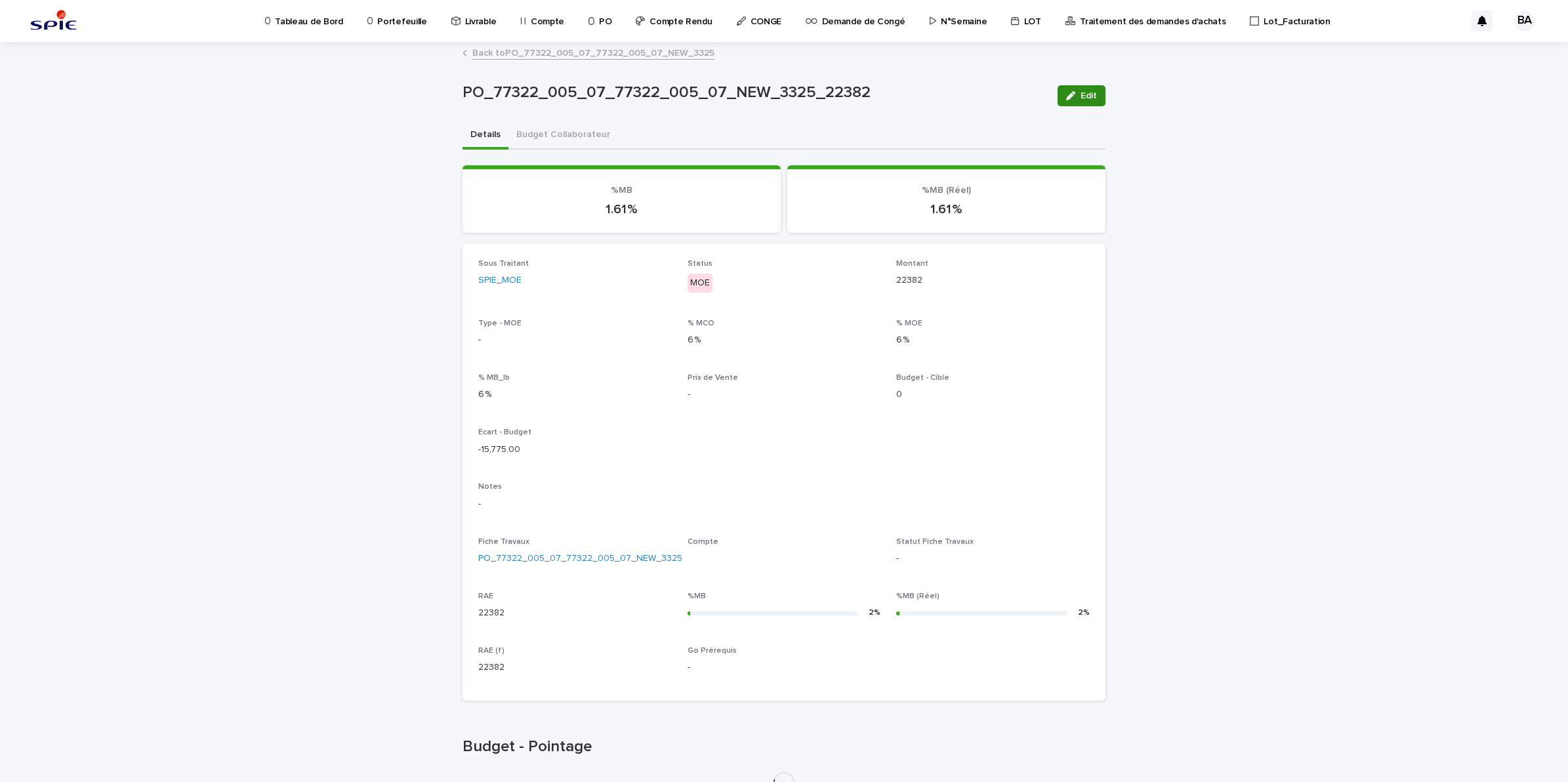
click at [1061, 101] on button "Edit" at bounding box center [1081, 96] width 48 height 21
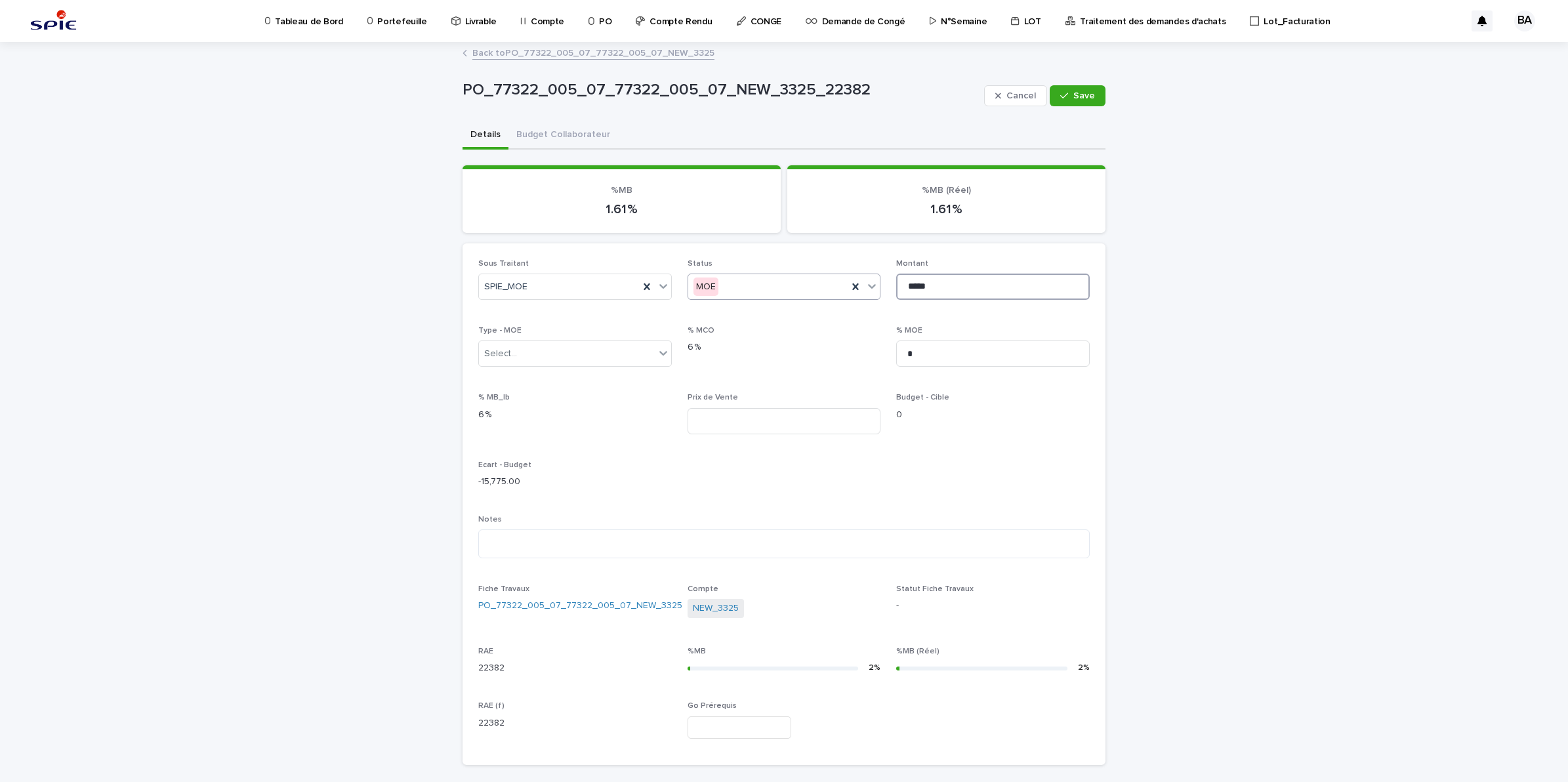
drag, startPoint x: 884, startPoint y: 282, endPoint x: 868, endPoint y: 282, distance: 16.0
click at [868, 282] on div "Sous Traitant SPIE_MOE Status MOE Montant ***** Type - MOE Select... % MCO 6 % …" at bounding box center [784, 504] width 611 height 491
type input "*****"
click at [1074, 92] on span "Save" at bounding box center [1085, 96] width 22 height 9
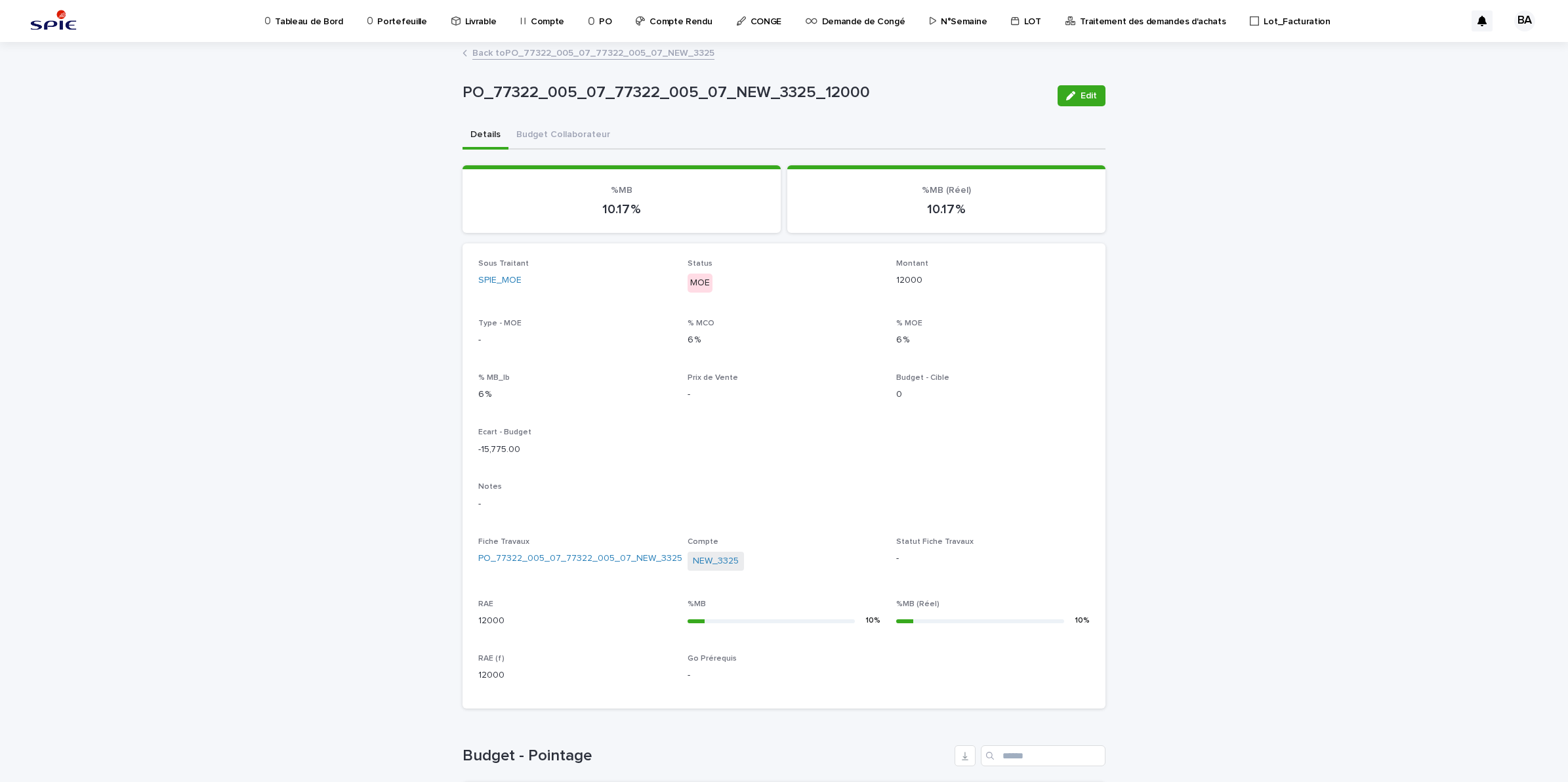
click at [493, 51] on link "Back to PO_77322_005_07_77322_005_07_NEW_3325" at bounding box center [594, 52] width 242 height 15
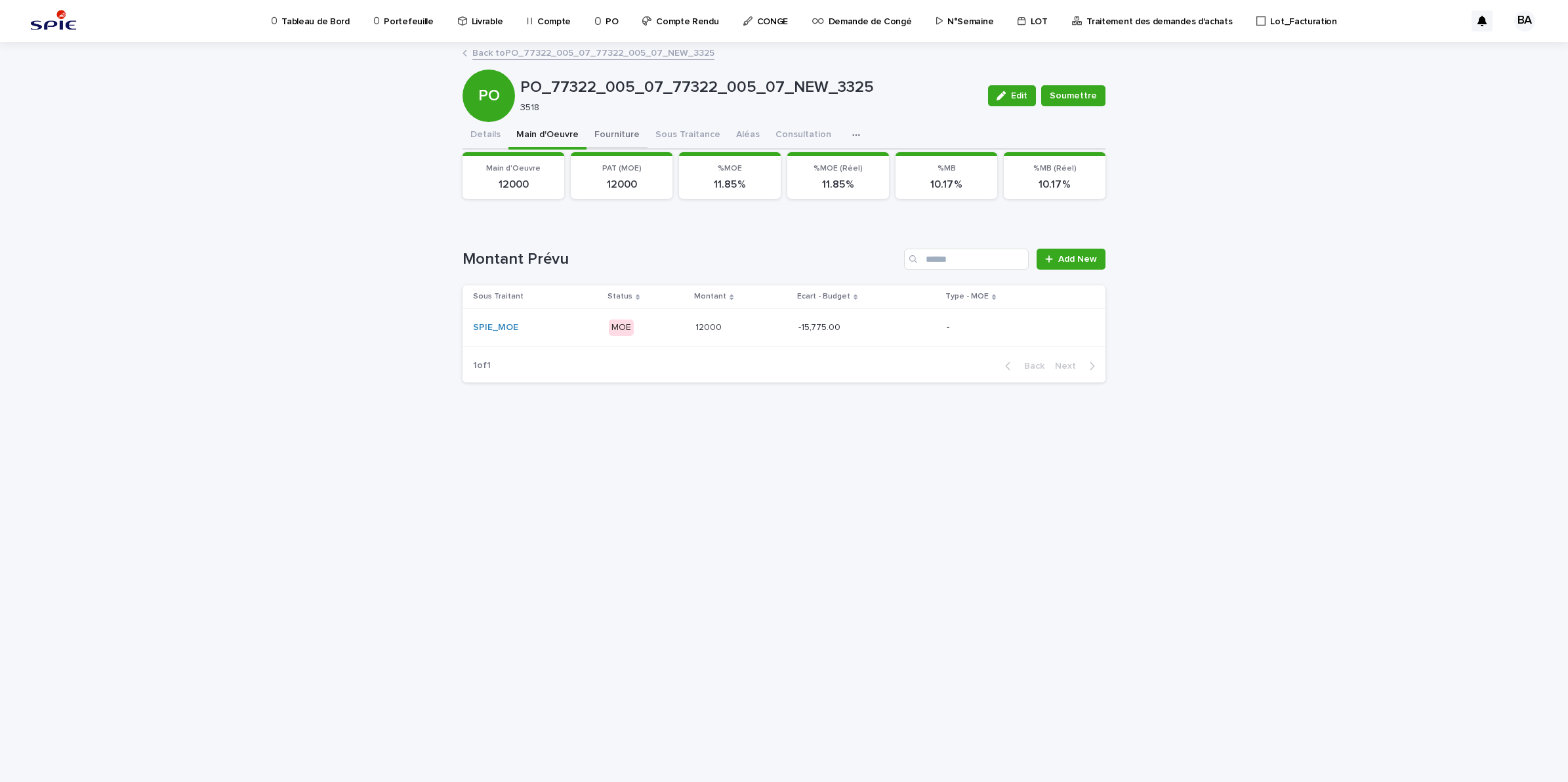
click at [499, 132] on button "Details" at bounding box center [485, 135] width 46 height 28
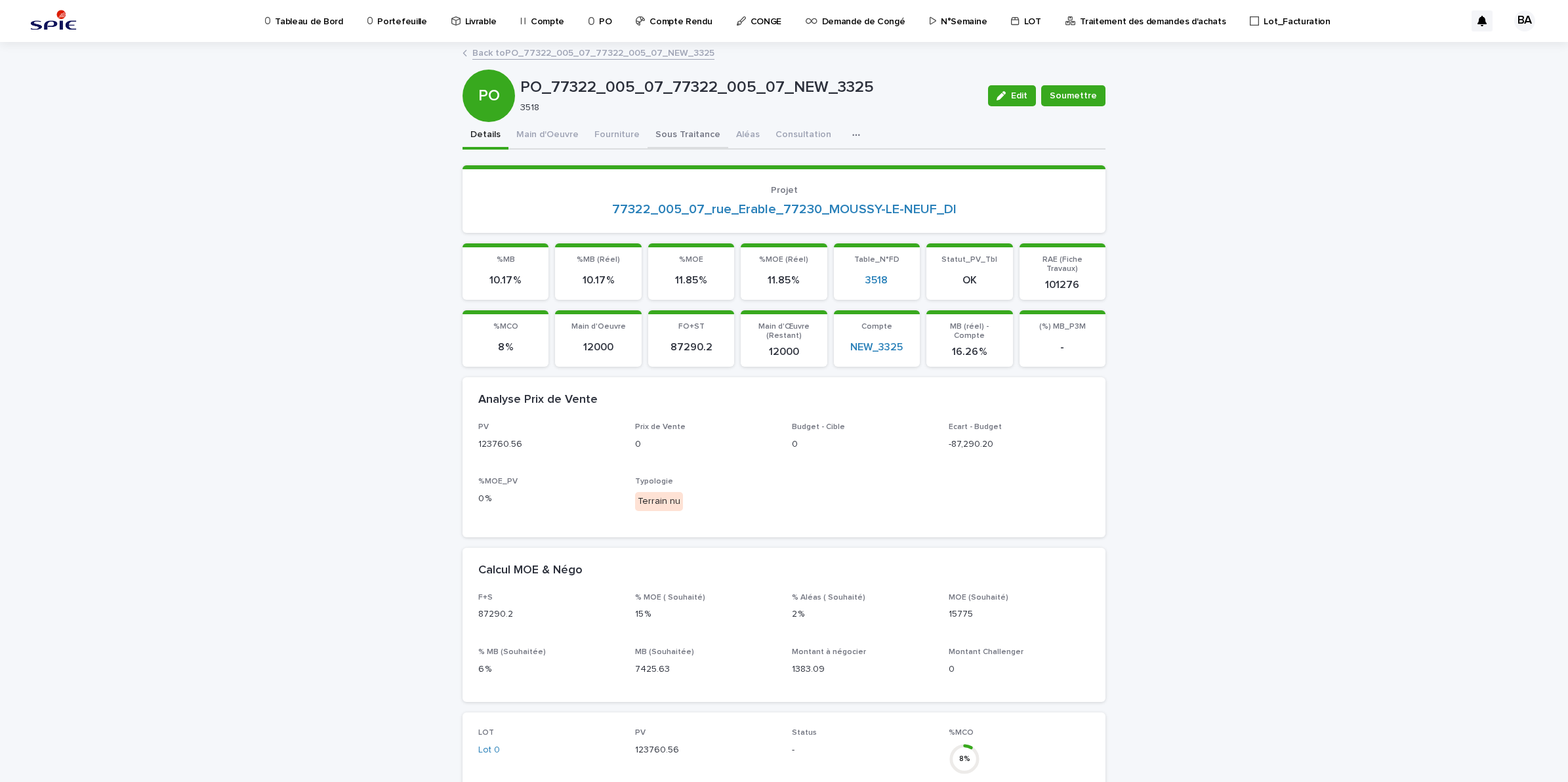
click at [663, 133] on button "Sous Traitance" at bounding box center [687, 135] width 80 height 28
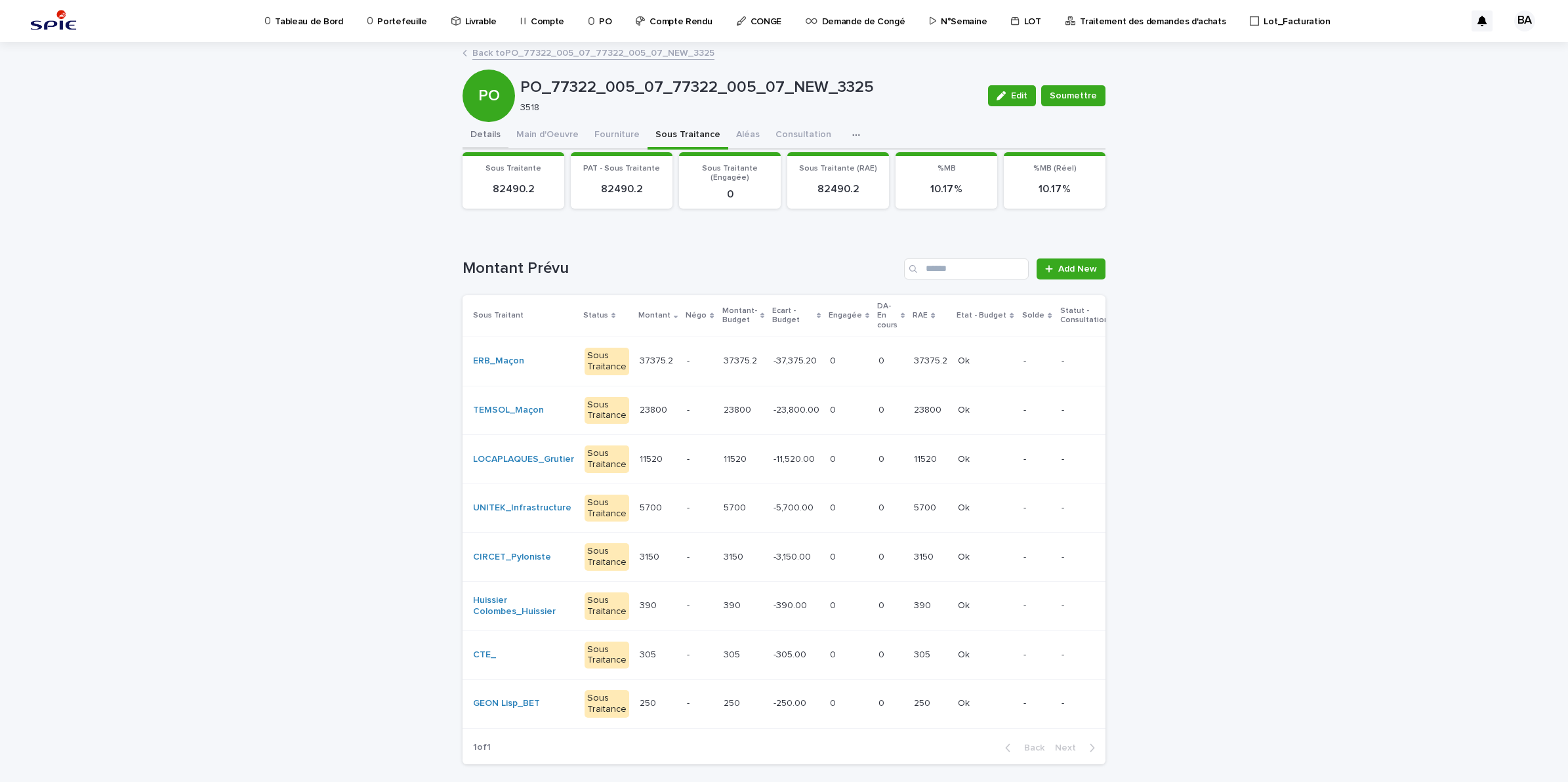
click at [490, 131] on button "Details" at bounding box center [485, 135] width 46 height 28
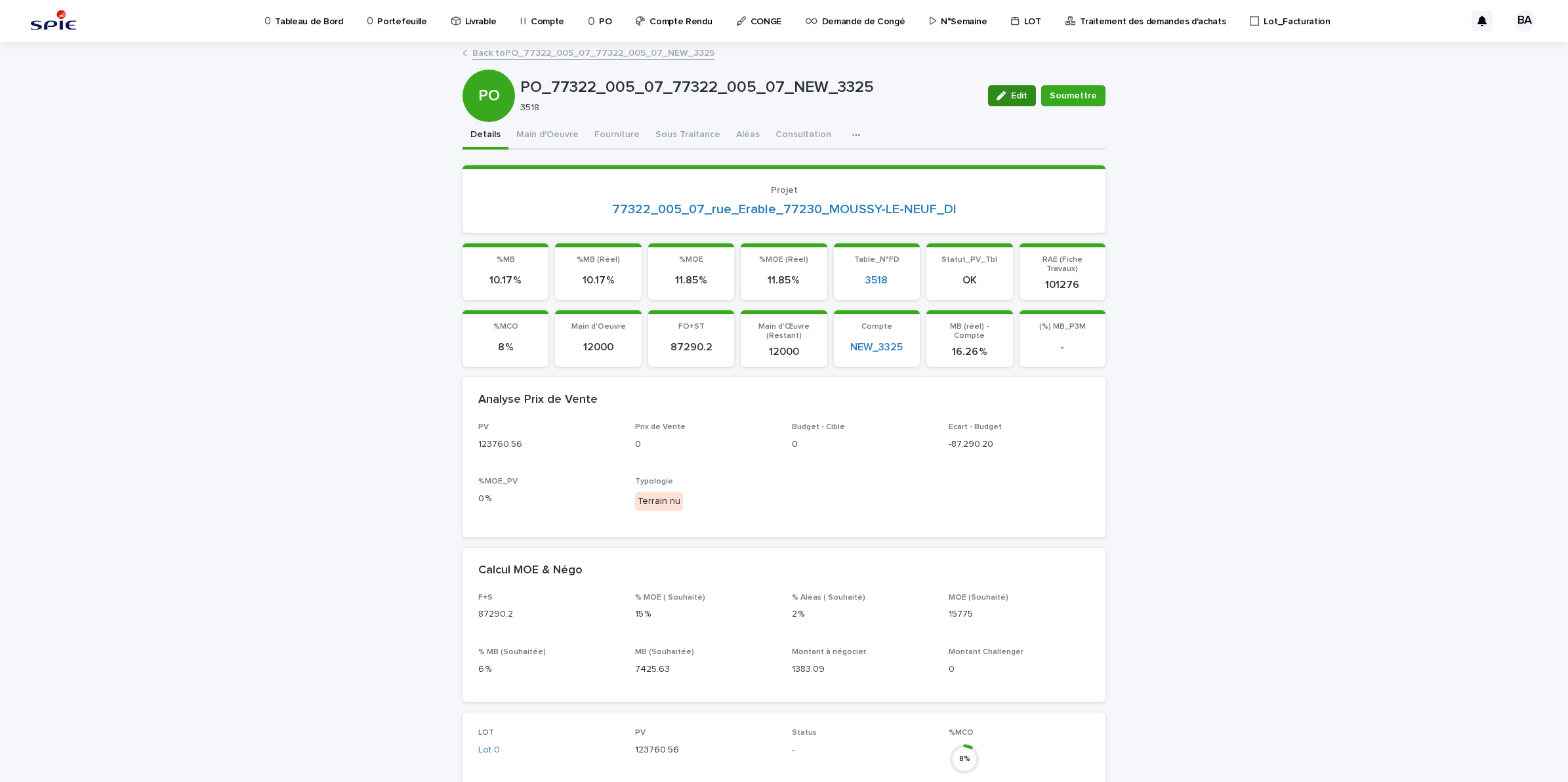
click at [1005, 97] on div "button" at bounding box center [1003, 96] width 14 height 9
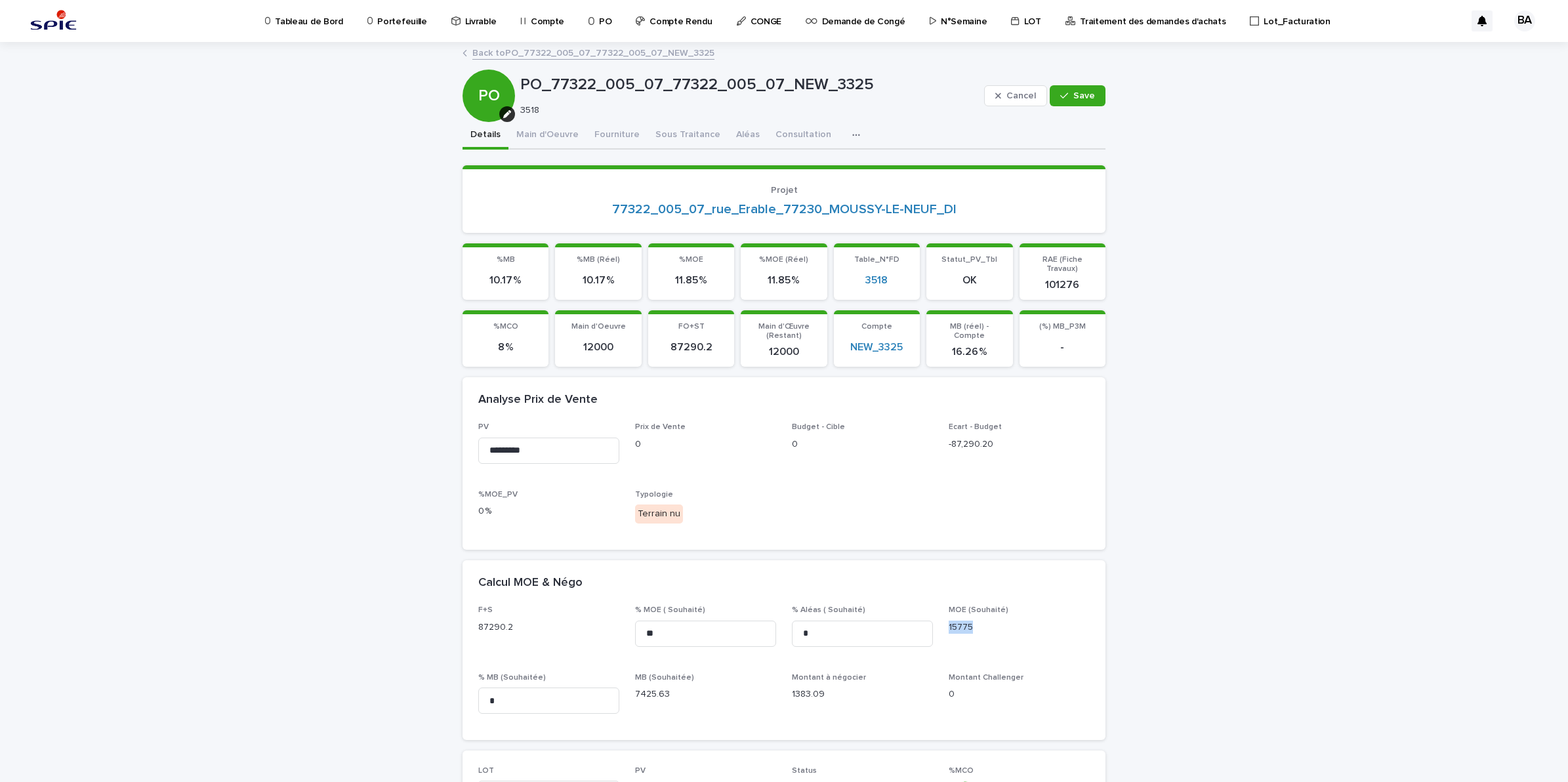
drag, startPoint x: 975, startPoint y: 616, endPoint x: 939, endPoint y: 619, distance: 36.1
click at [939, 619] on div "F+S 87290.2 % MOE ( Souhaité) ** % Aléas ( Souhaité) * MOE (Souhaité) 15775 % M…" at bounding box center [784, 664] width 611 height 118
copy p "15775"
click at [1081, 102] on button "Save" at bounding box center [1078, 96] width 56 height 21
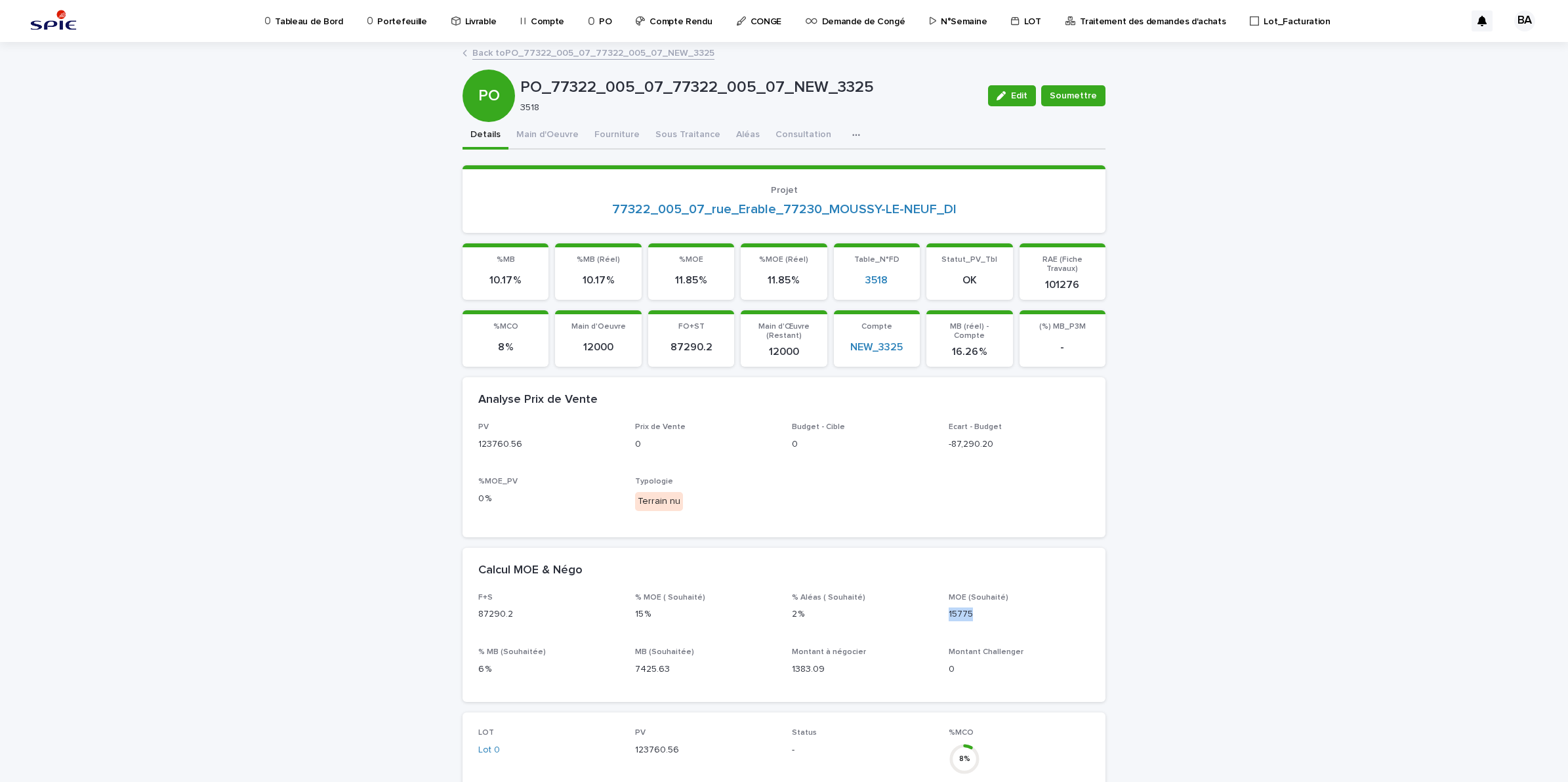
copy p "15775"
click at [540, 136] on button "Main d'Oeuvre" at bounding box center [547, 135] width 78 height 28
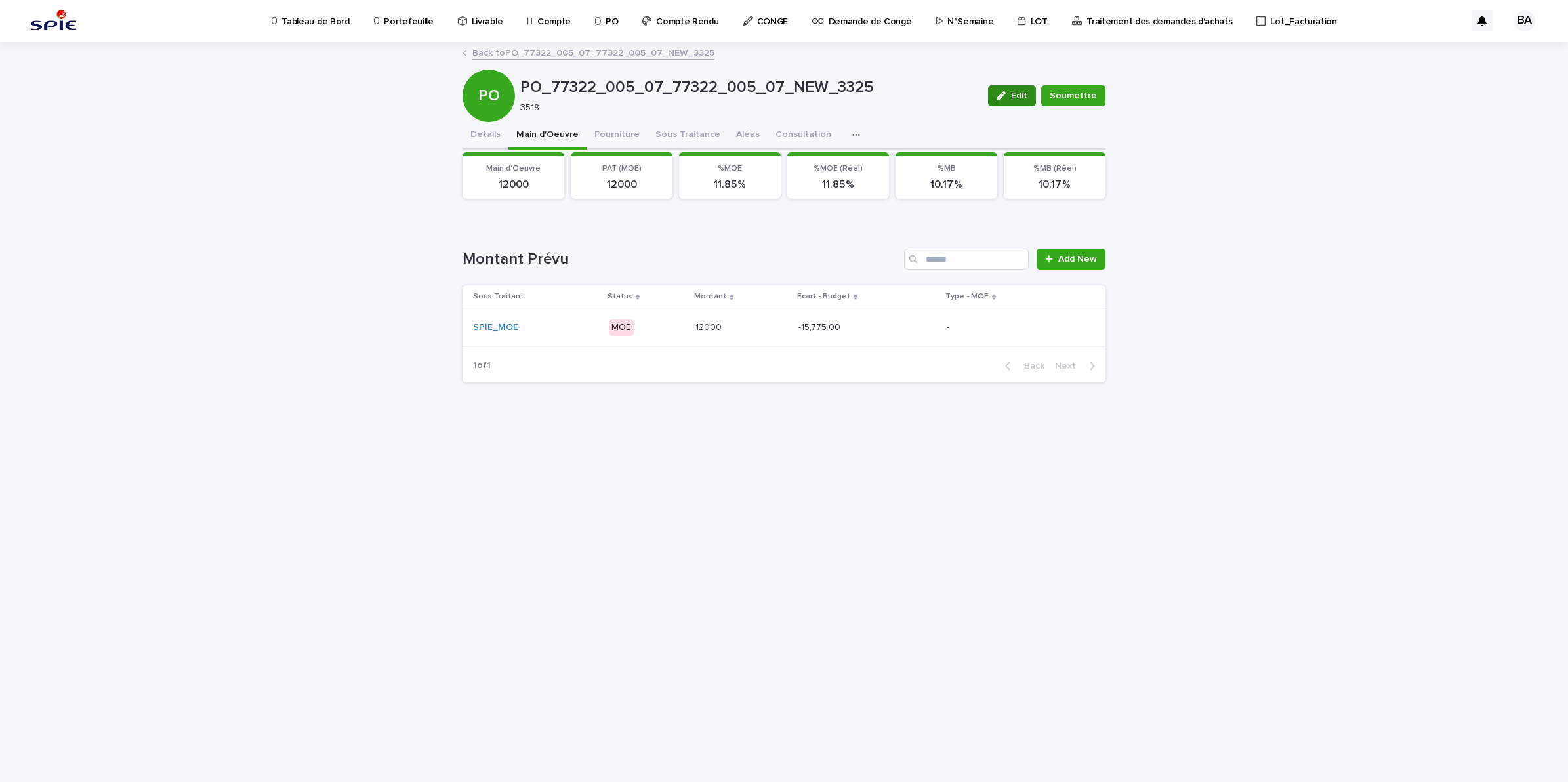
click at [1014, 87] on button "Edit" at bounding box center [1012, 96] width 48 height 21
click at [810, 339] on td "-15,775.00 -15,775.00" at bounding box center [867, 327] width 148 height 38
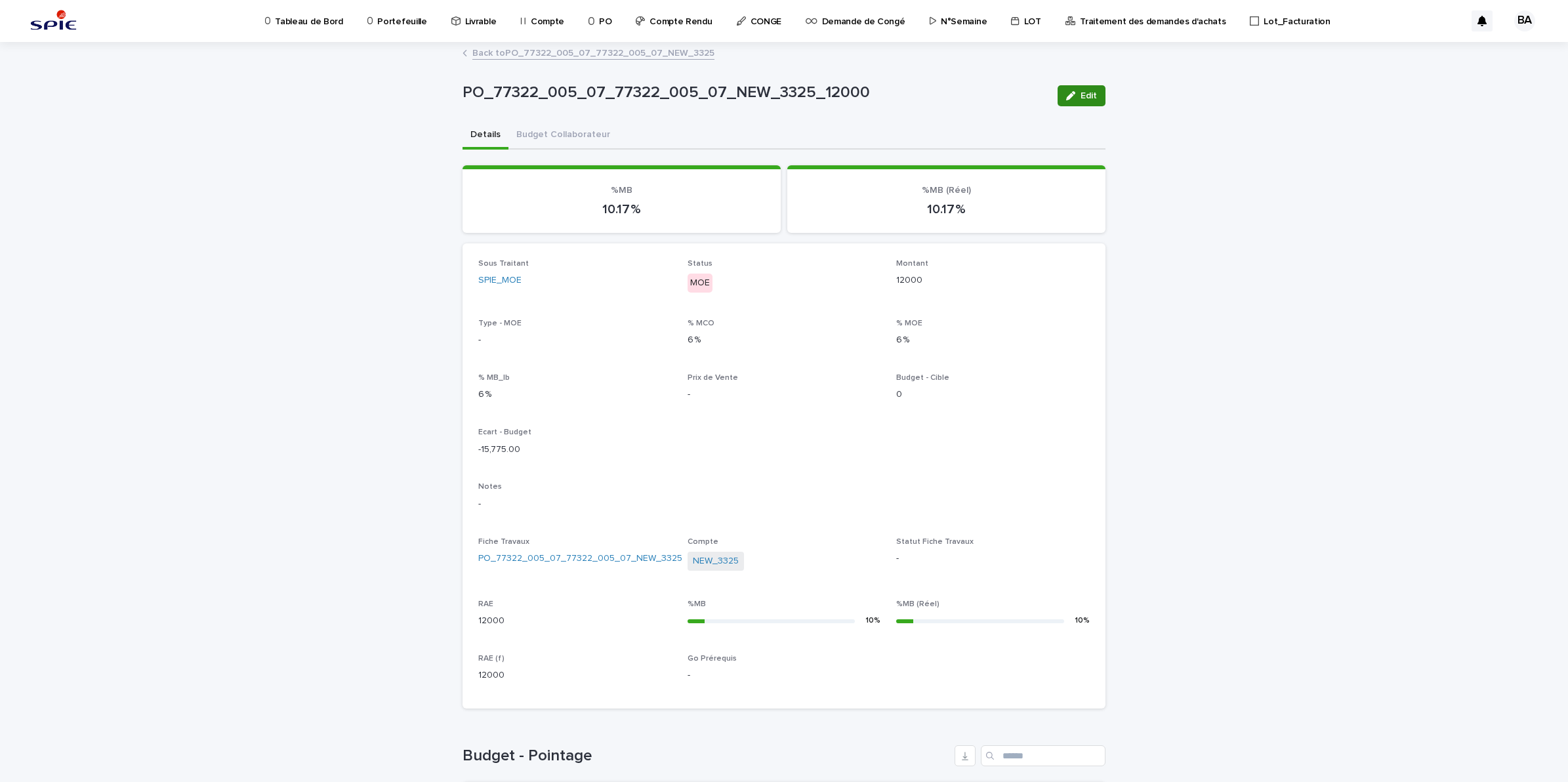
click at [1090, 90] on button "Edit" at bounding box center [1081, 96] width 48 height 21
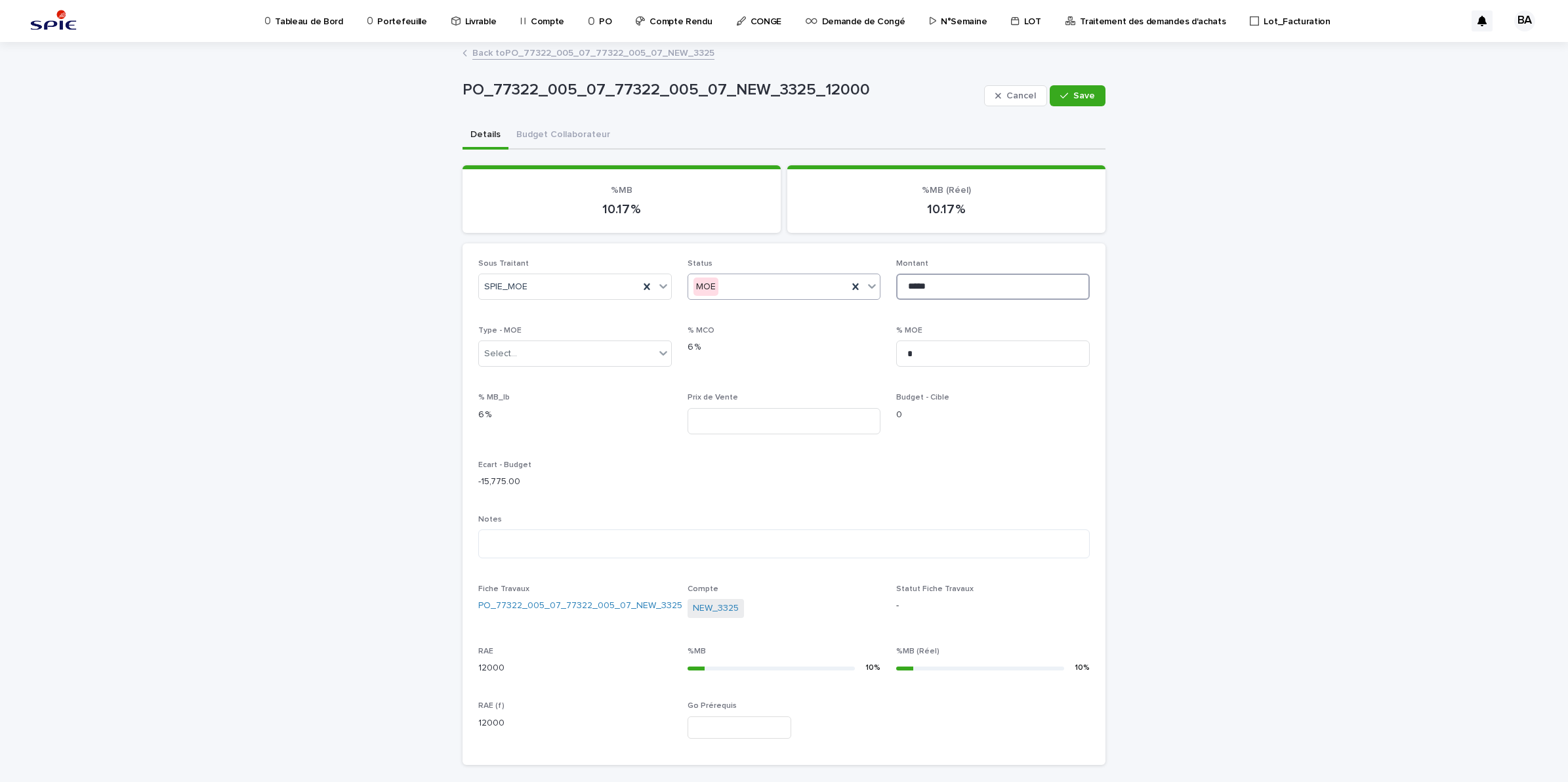
drag, startPoint x: 957, startPoint y: 281, endPoint x: 837, endPoint y: 273, distance: 120.3
click at [837, 273] on div "Sous Traitant SPIE_MOE Status MOE Montant ***** Type - MOE Select... % MCO 6 % …" at bounding box center [784, 504] width 611 height 491
paste input
type input "*****"
click at [1067, 87] on button "Save" at bounding box center [1078, 96] width 56 height 21
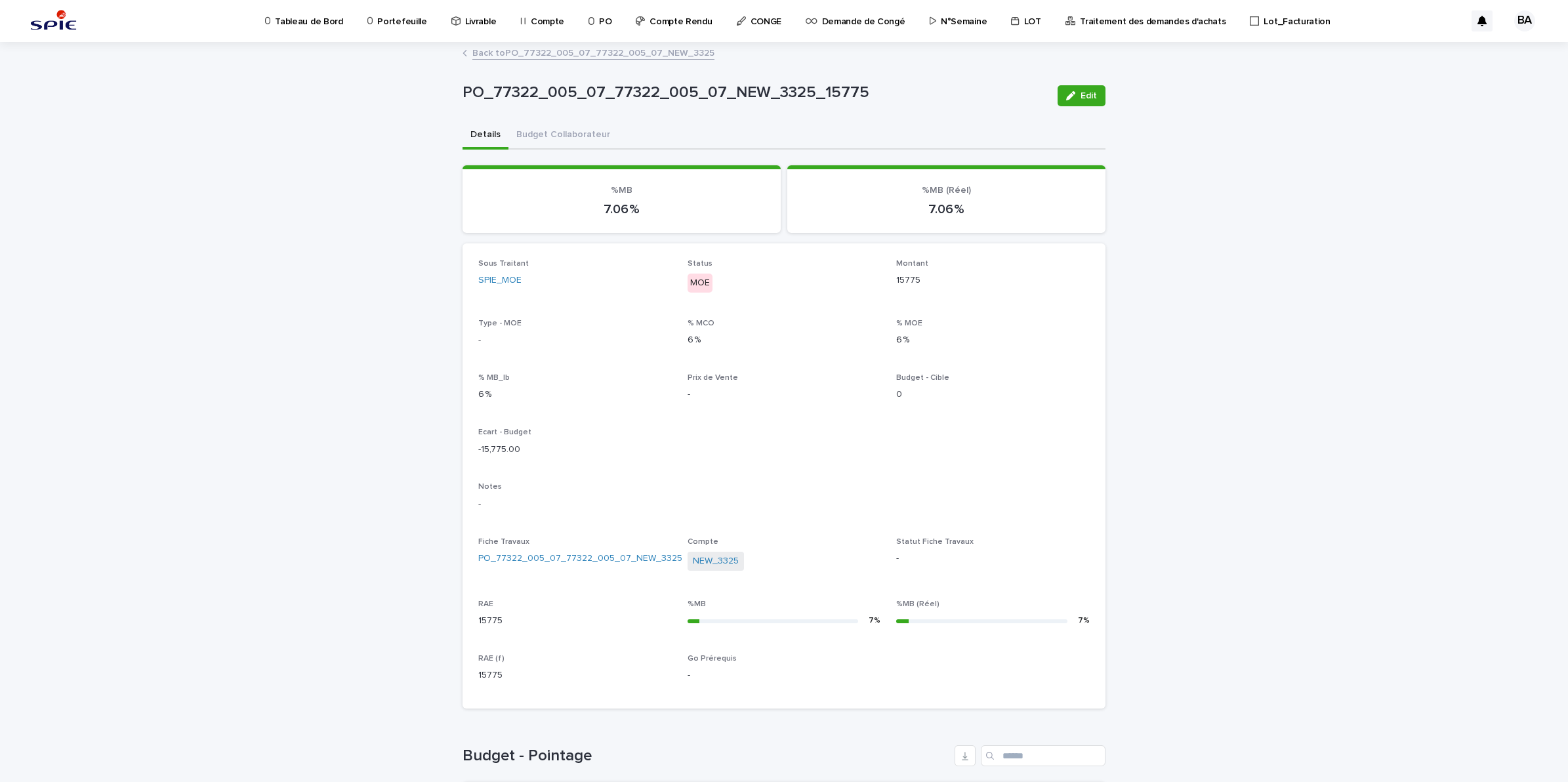
click at [552, 53] on link "Back to PO_77322_005_07_77322_005_07_NEW_3325" at bounding box center [594, 52] width 242 height 15
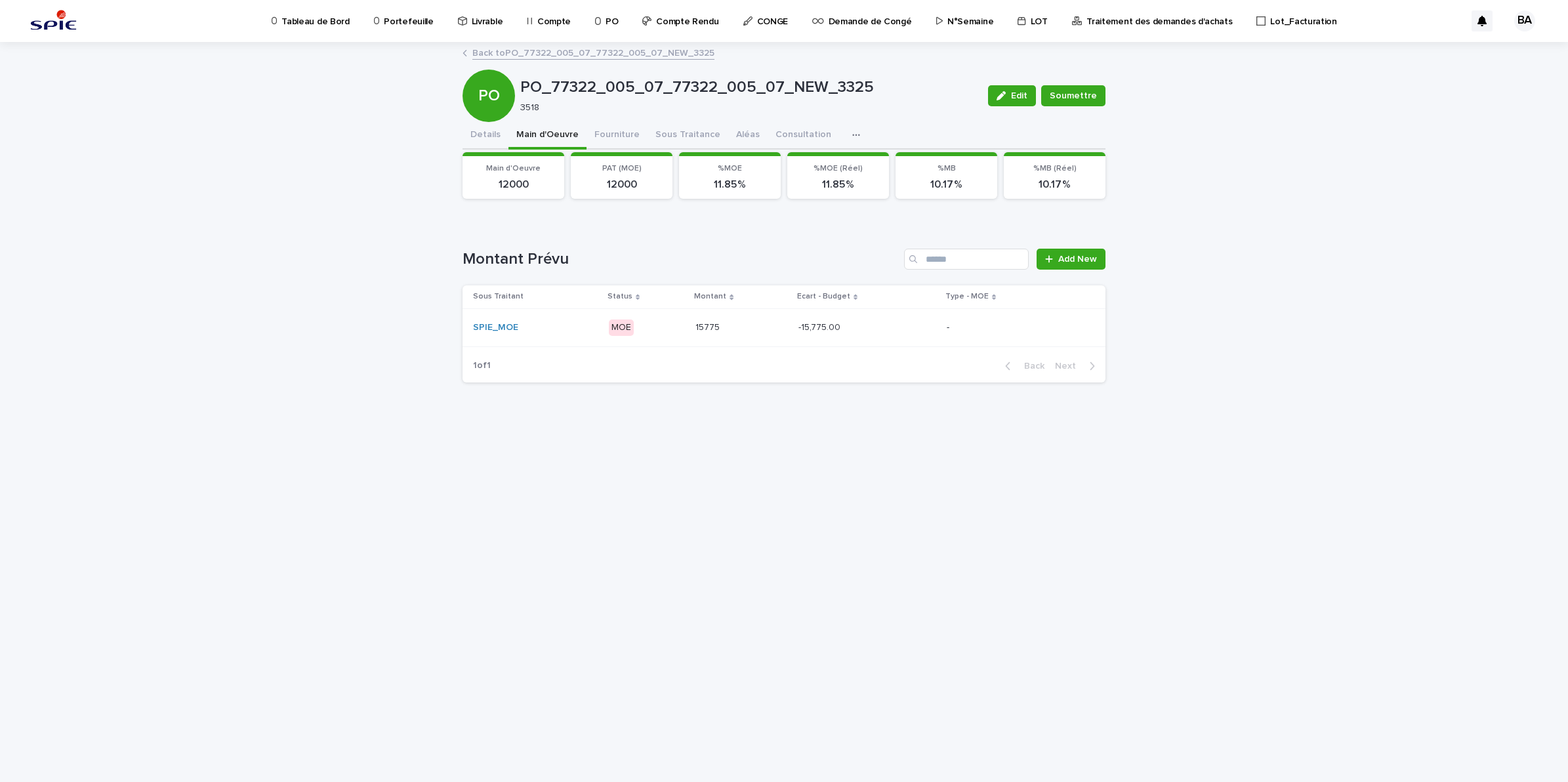
click at [483, 52] on link "Back to PO_77322_005_07_77322_005_07_NEW_3325" at bounding box center [594, 52] width 242 height 15
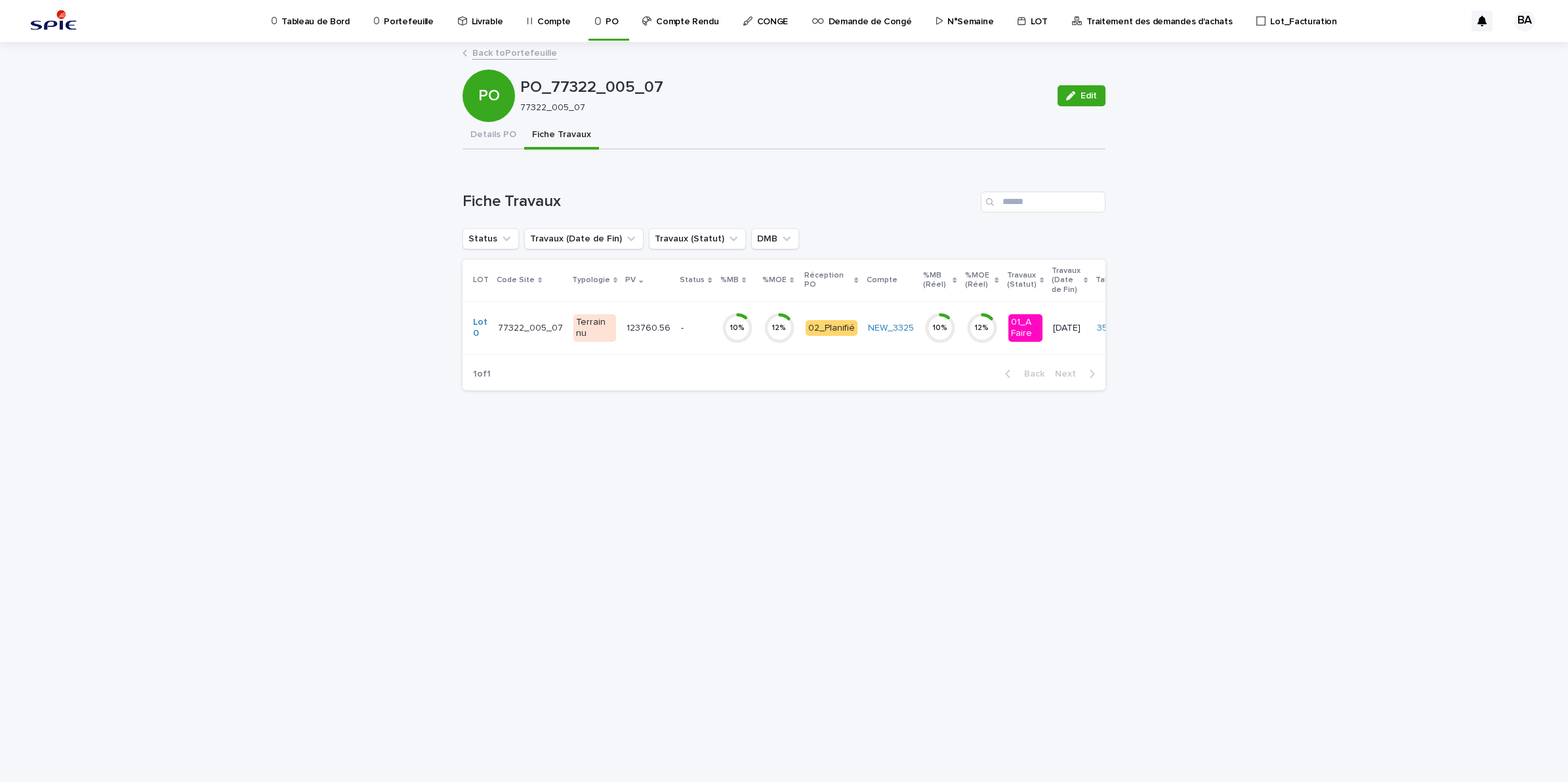
drag, startPoint x: 507, startPoint y: 133, endPoint x: 532, endPoint y: 143, distance: 26.9
click at [507, 133] on button "Details PO" at bounding box center [493, 135] width 62 height 28
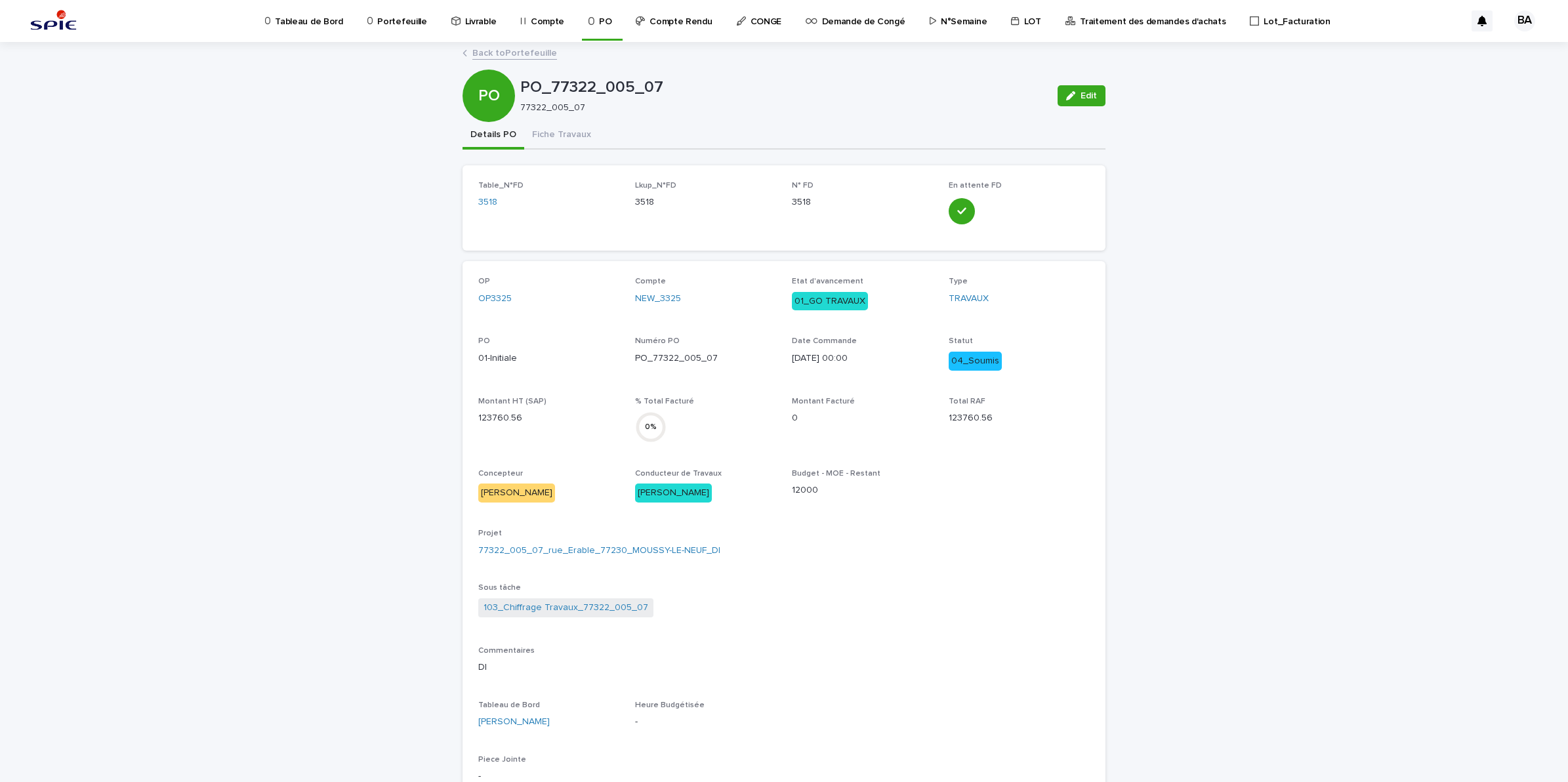
click at [516, 47] on link "Back to Portefeuille" at bounding box center [515, 52] width 85 height 15
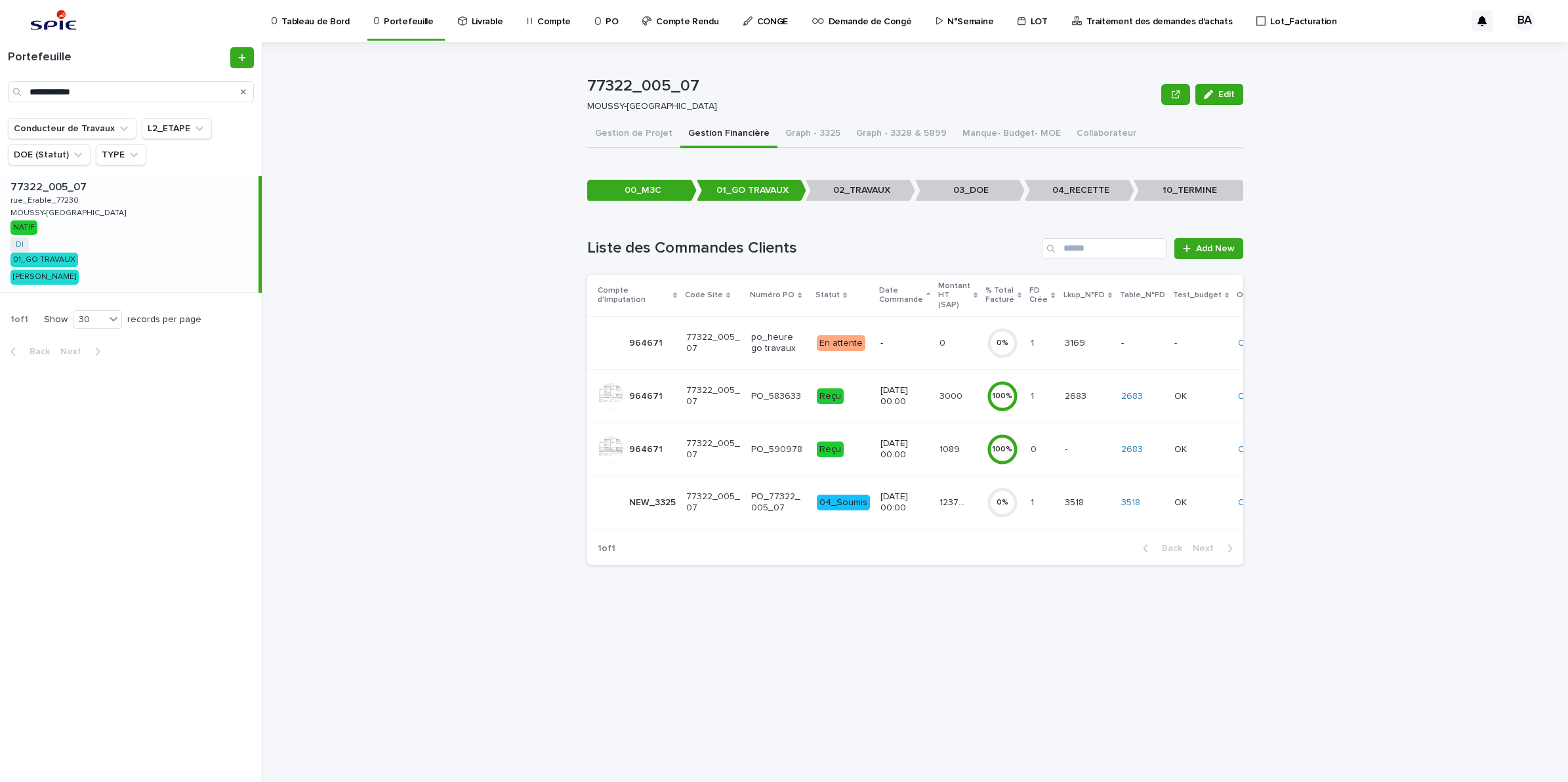
click at [948, 515] on td "123760.56 123760.56" at bounding box center [958, 502] width 47 height 53
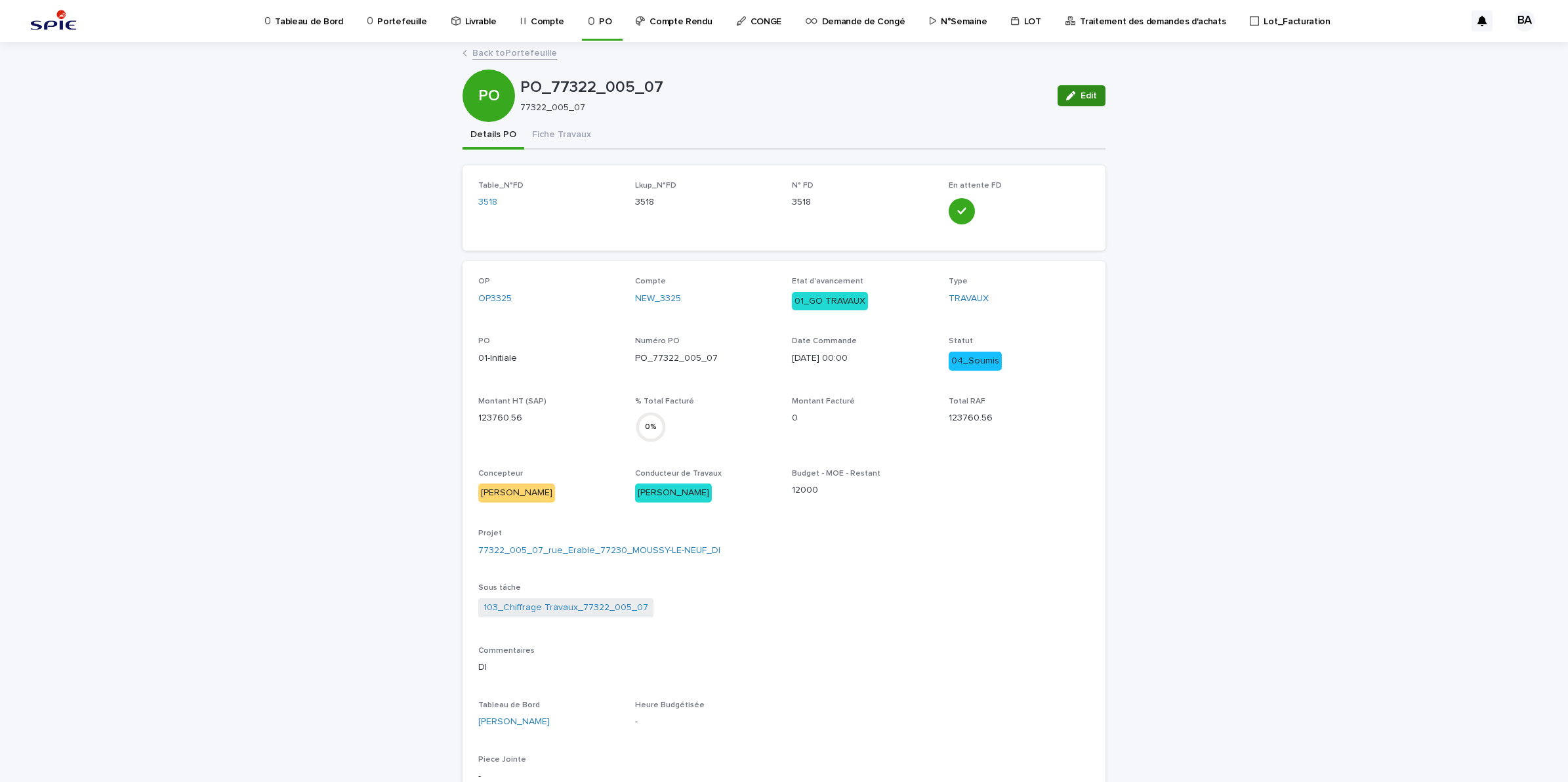
click at [1091, 94] on button "Edit" at bounding box center [1081, 96] width 48 height 21
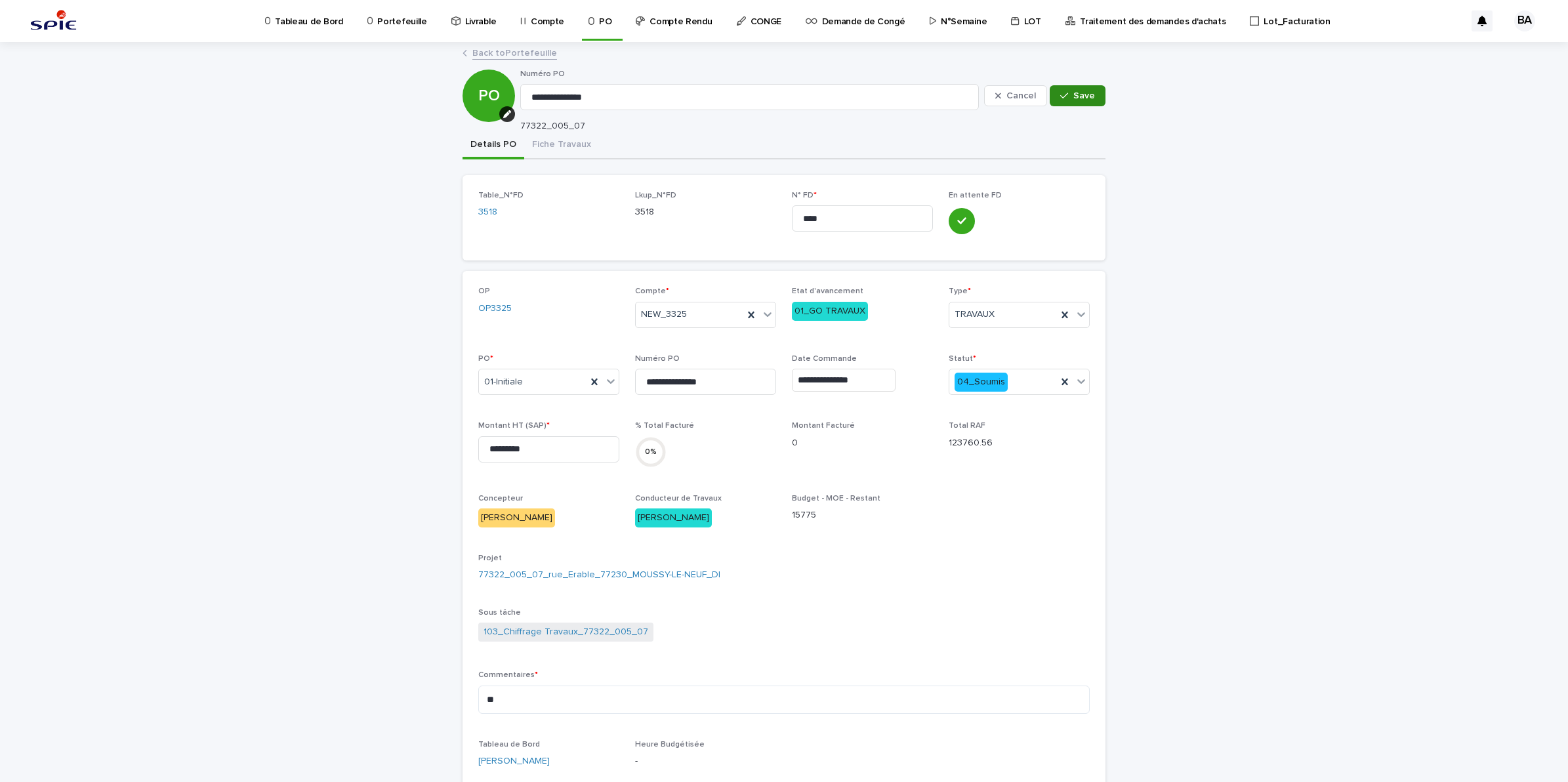
click at [1083, 93] on span "Save" at bounding box center [1085, 96] width 22 height 9
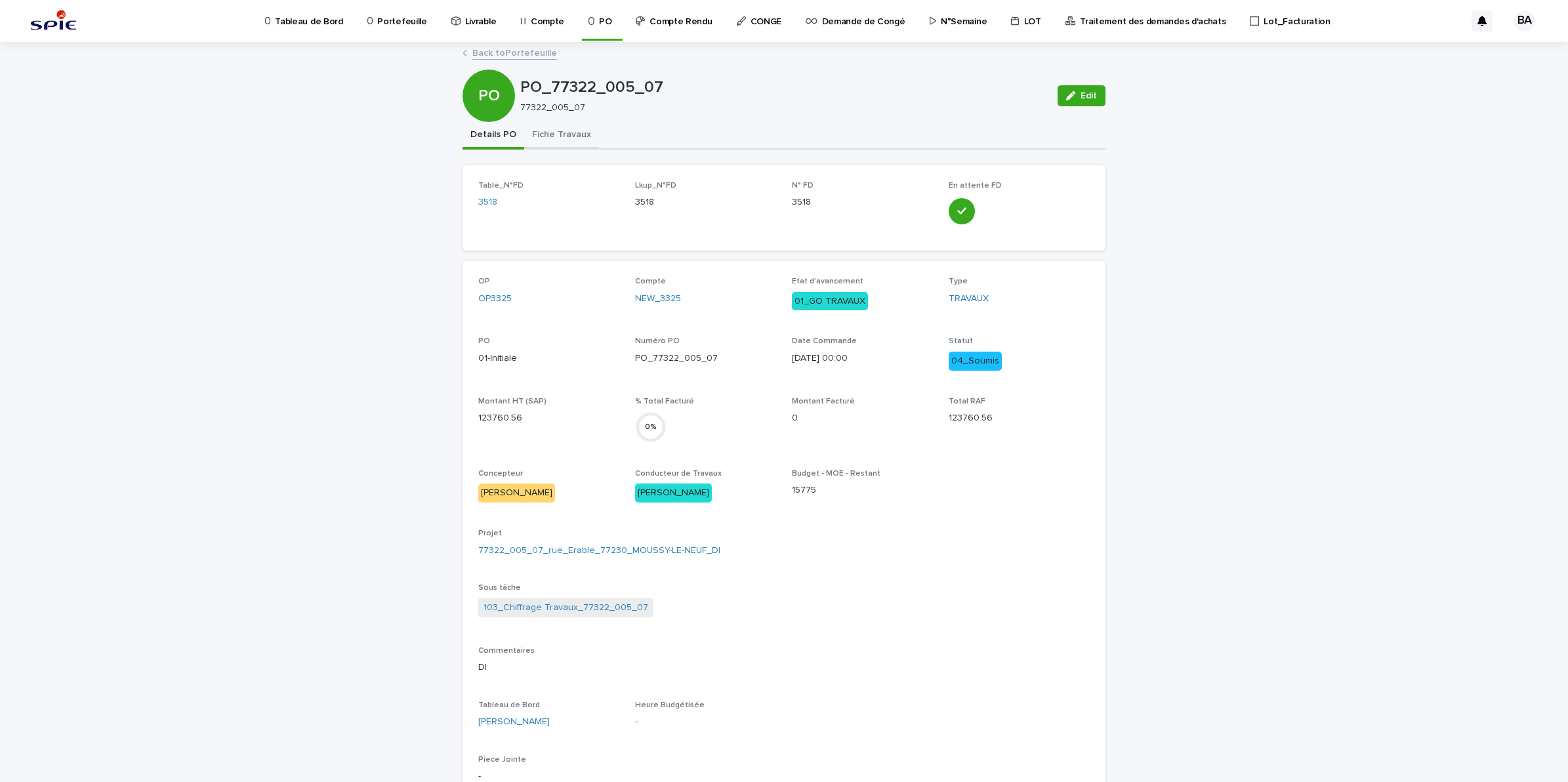
click at [566, 144] on button "Fiche Travaux" at bounding box center [561, 135] width 75 height 28
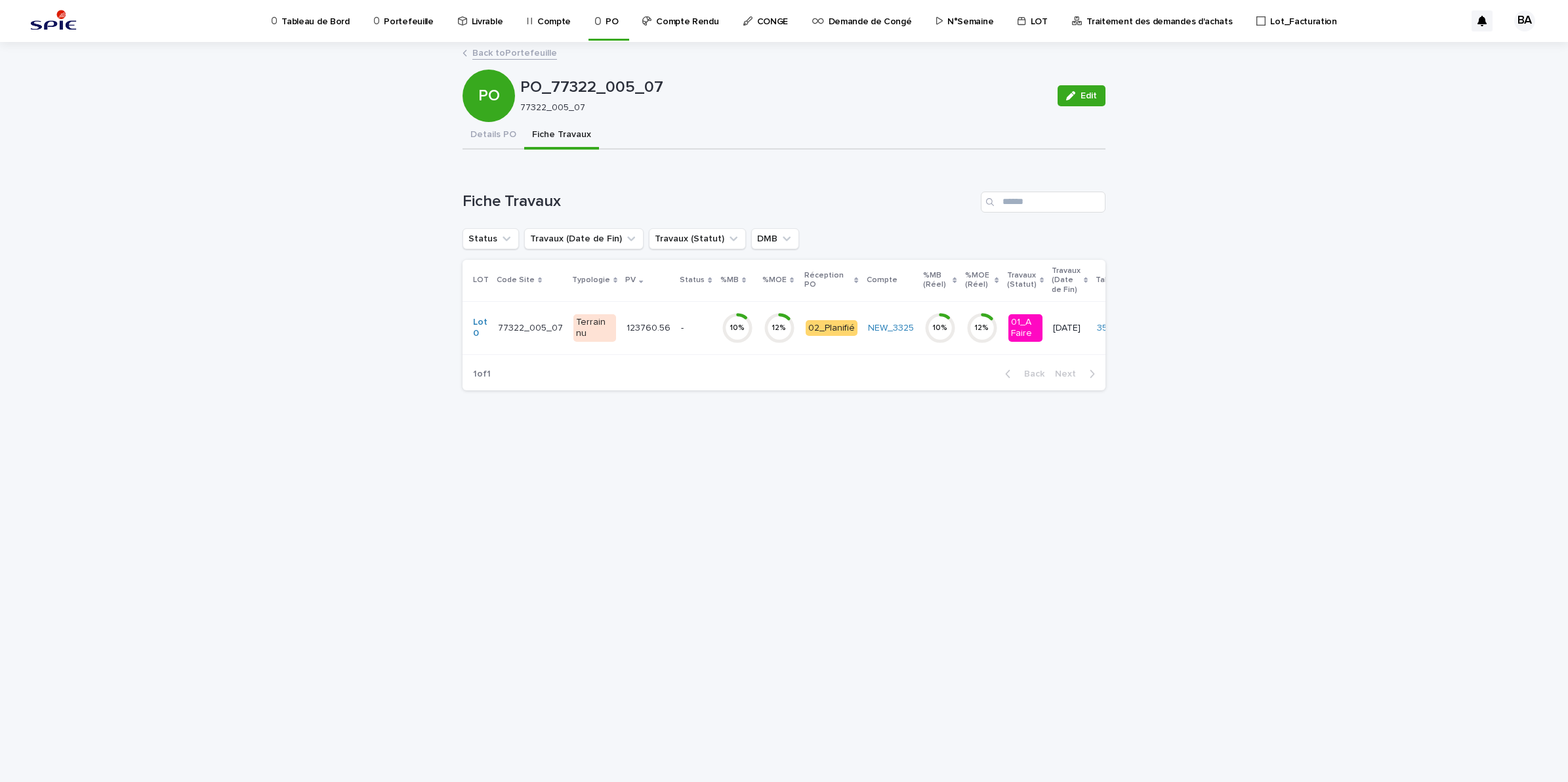
click at [683, 349] on td "-" at bounding box center [695, 328] width 40 height 53
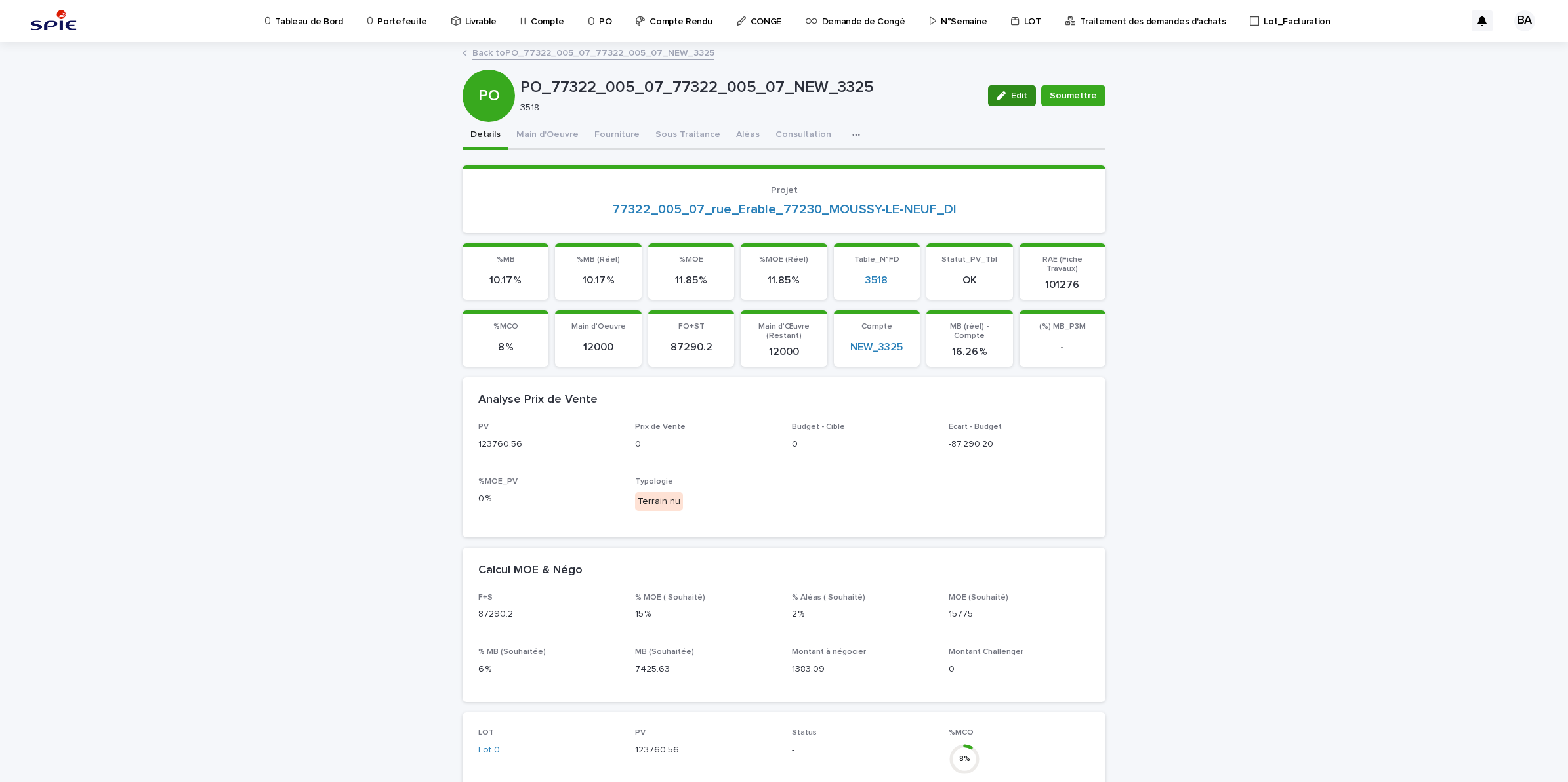
click at [1011, 92] on span "Edit" at bounding box center [1019, 96] width 16 height 9
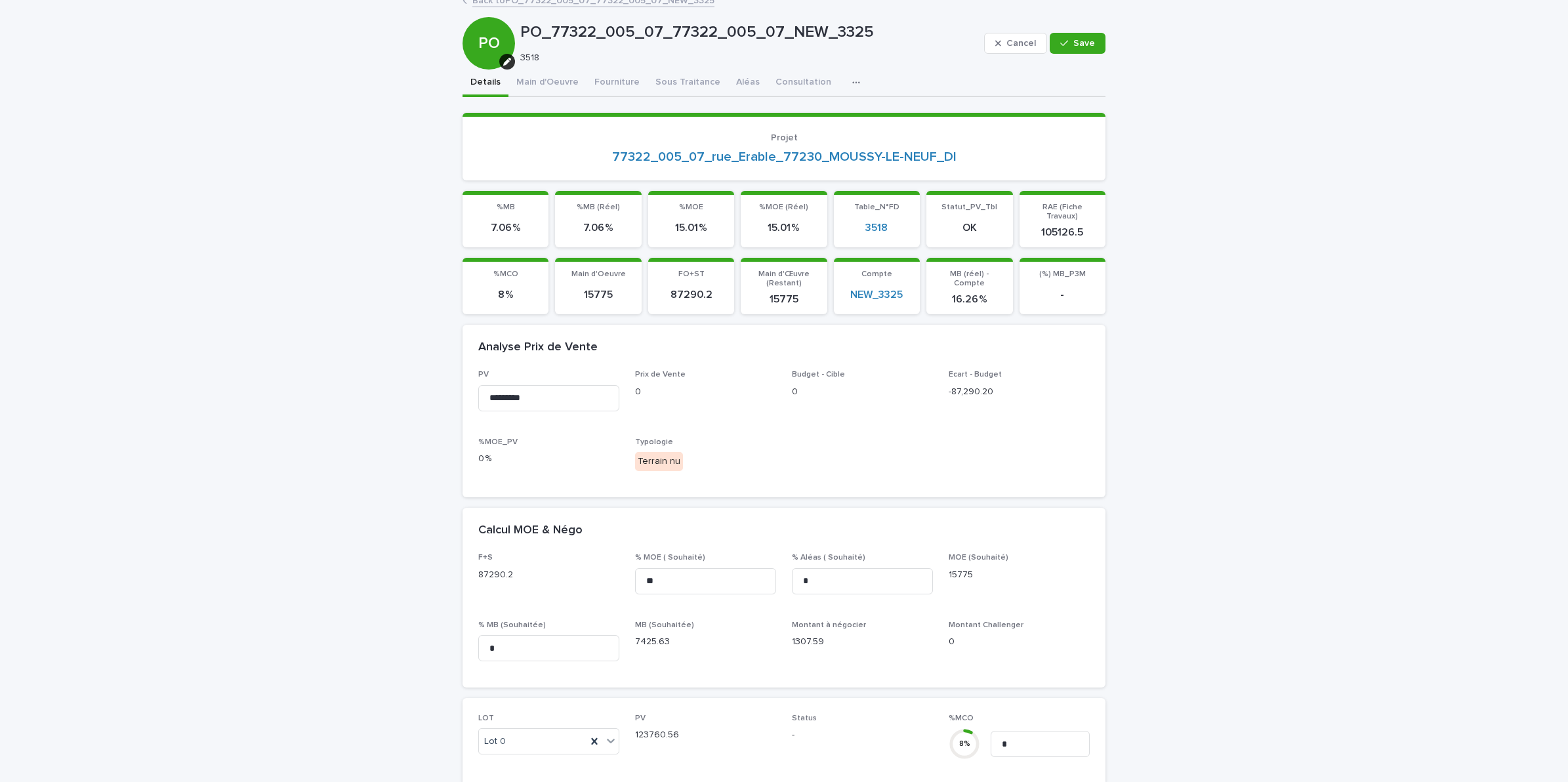
scroll to position [82, 0]
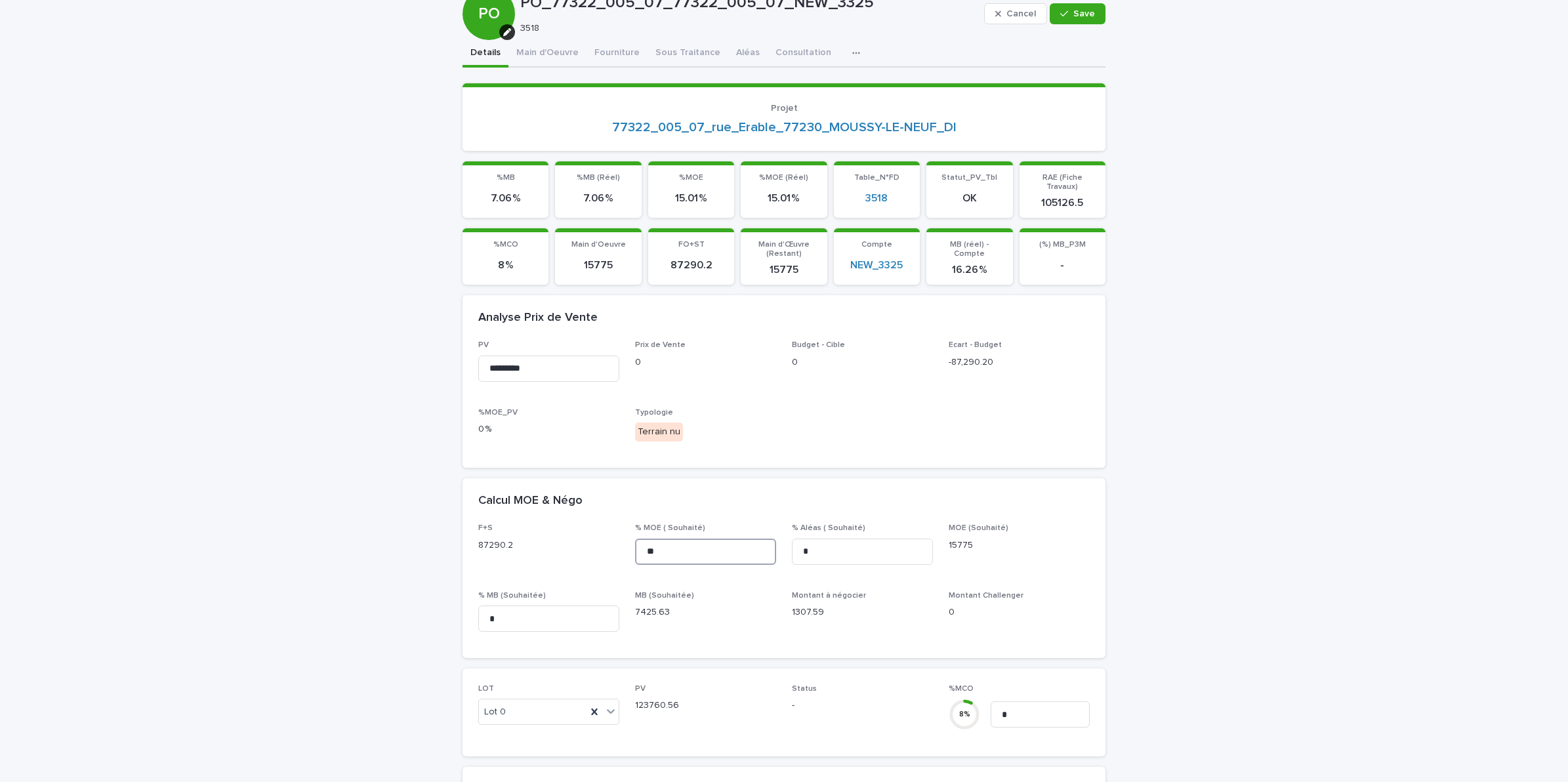
drag, startPoint x: 668, startPoint y: 543, endPoint x: 555, endPoint y: 539, distance: 113.1
click at [555, 539] on div "F+S 87290.2 % MOE ( Souhaité) ** % Aléas ( Souhaité) * MOE (Souhaité) 15775 % M…" at bounding box center [784, 582] width 611 height 118
type input "**"
click at [1079, 14] on span "Save" at bounding box center [1085, 14] width 22 height 9
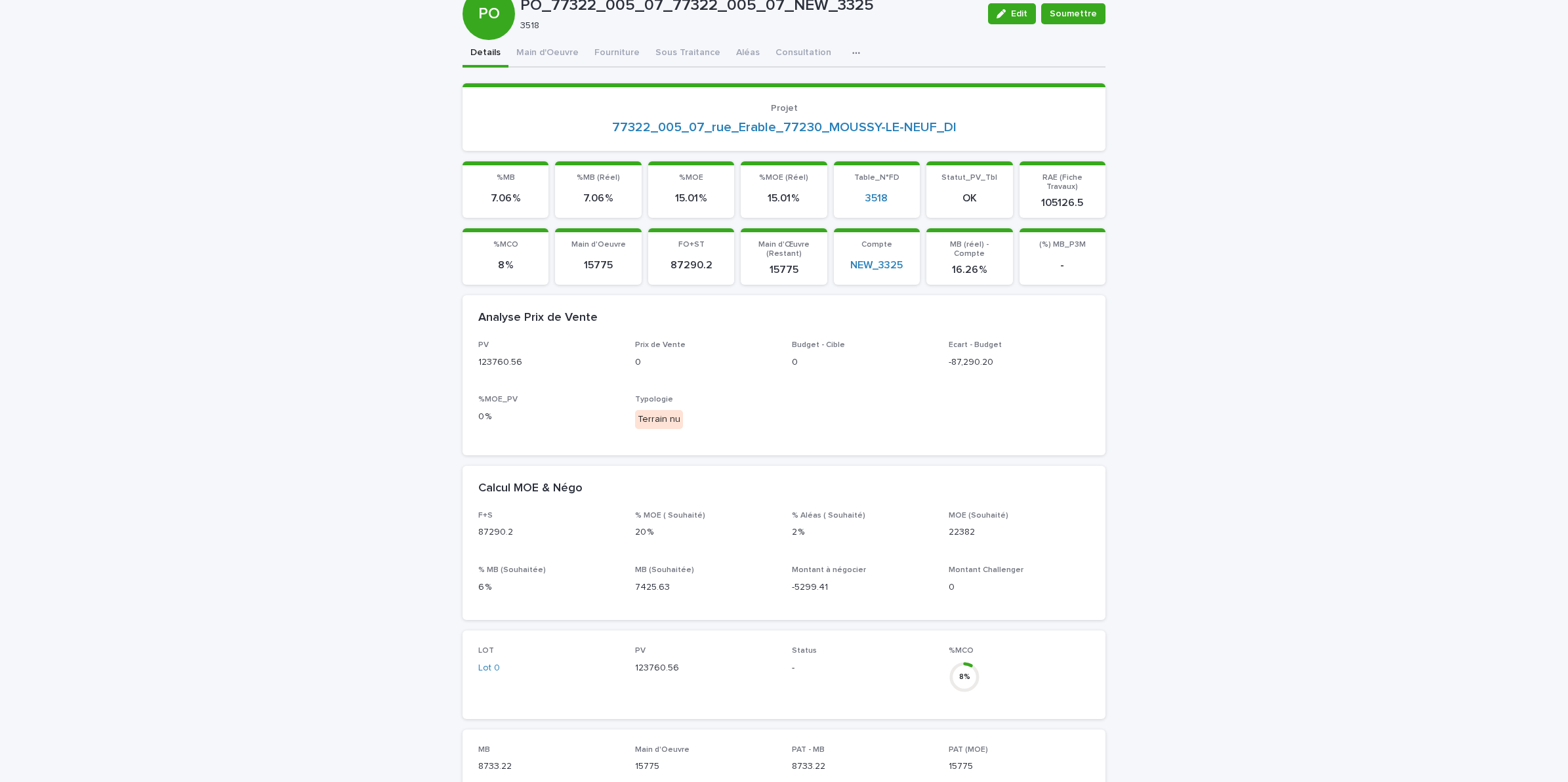
scroll to position [0, 0]
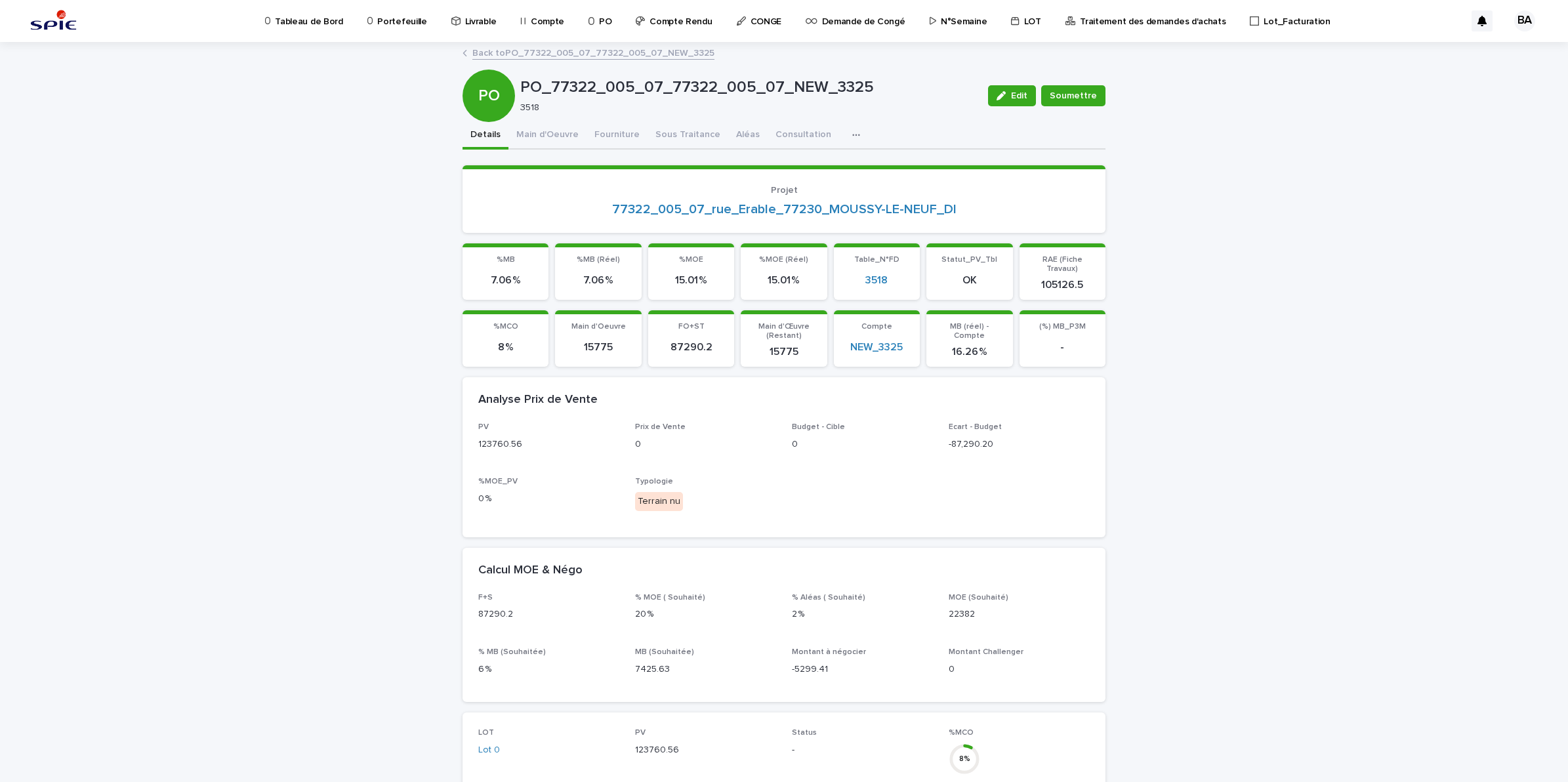
click at [539, 51] on link "Back to PO_77322_005_07_77322_005_07_NEW_3325" at bounding box center [594, 52] width 242 height 15
